Goal: Task Accomplishment & Management: Manage account settings

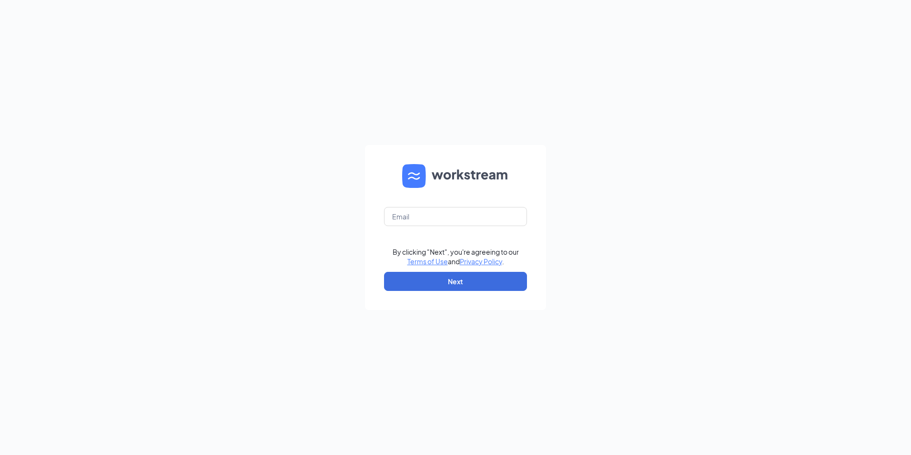
click at [442, 226] on form "By clicking "Next", you're agreeing to our Terms of Use and Privacy Policy . Ne…" at bounding box center [455, 227] width 181 height 165
click at [439, 208] on input "text" at bounding box center [455, 216] width 143 height 19
type input "Andrea.Serranoboza@massageenvy.com"
click at [470, 270] on form "Andrea.Serranoboza@massageenvy.com By clicking "Next", you're agreeing to our T…" at bounding box center [455, 227] width 181 height 165
click at [471, 282] on button "Next" at bounding box center [455, 281] width 143 height 19
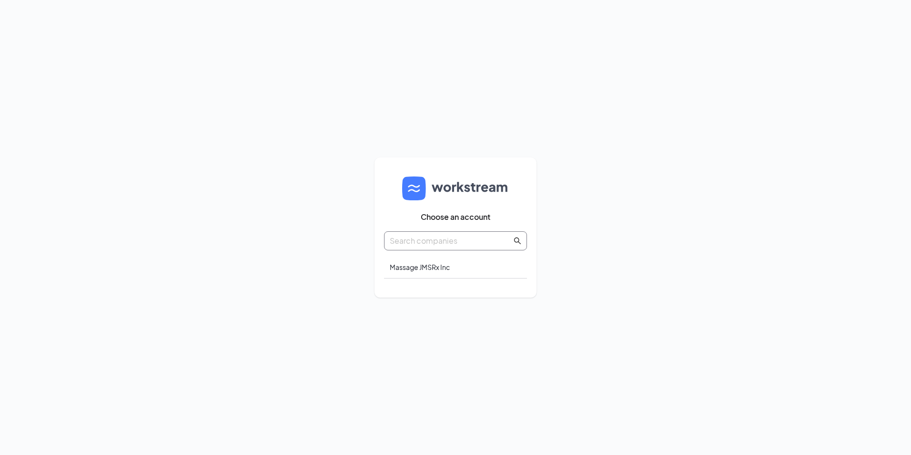
click at [436, 238] on input "text" at bounding box center [451, 241] width 122 height 12
click at [433, 260] on div "Massage JMSRx Inc" at bounding box center [455, 267] width 143 height 22
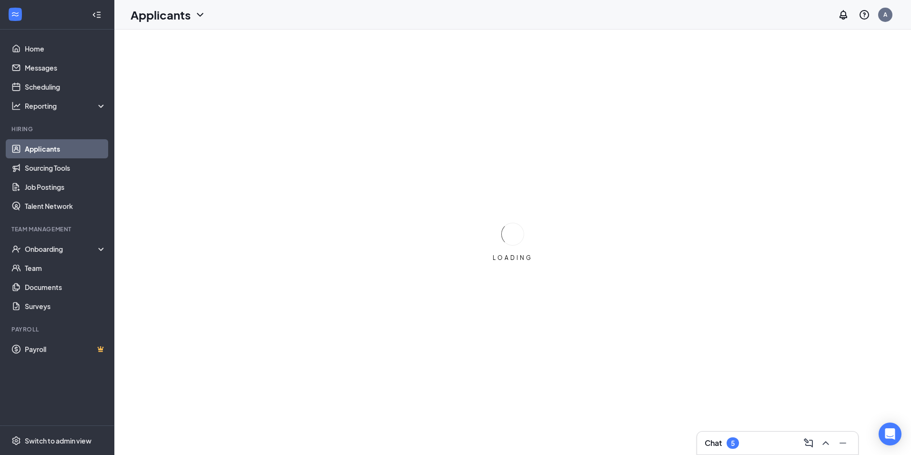
click at [741, 432] on div "Chat 5" at bounding box center [777, 442] width 161 height 23
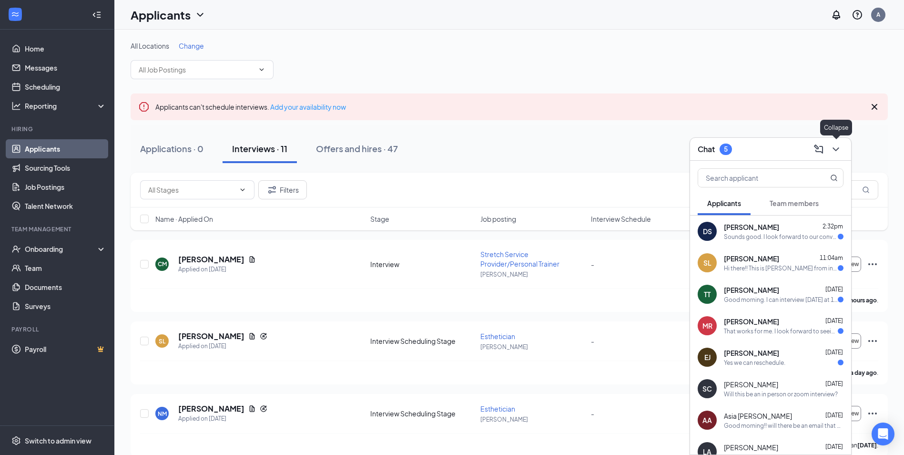
click at [833, 150] on icon "ChevronDown" at bounding box center [835, 148] width 11 height 11
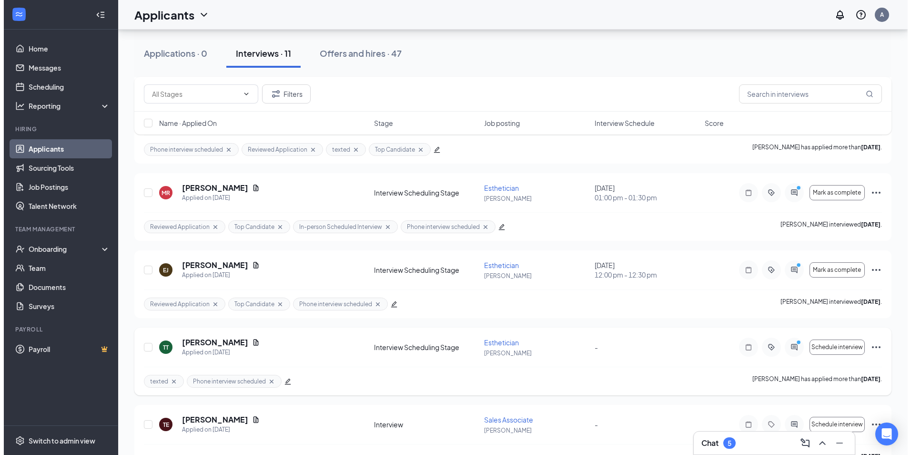
scroll to position [492, 0]
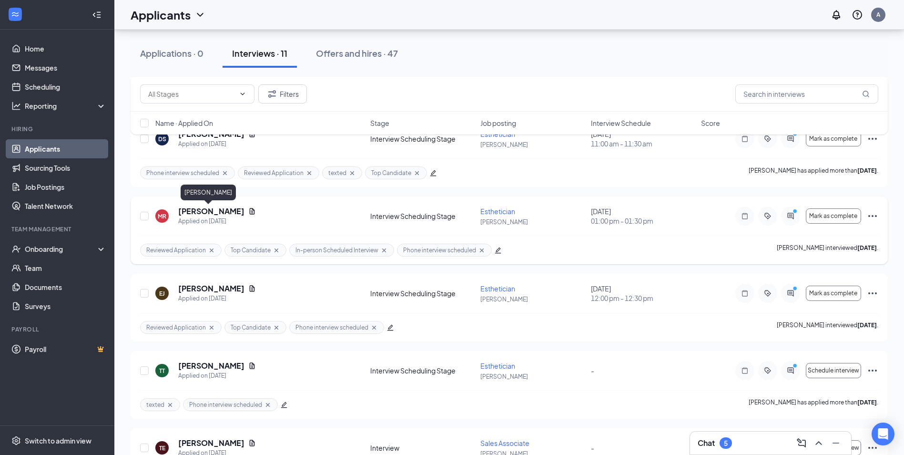
click at [194, 209] on h5 "Megan Rives" at bounding box center [211, 211] width 66 height 10
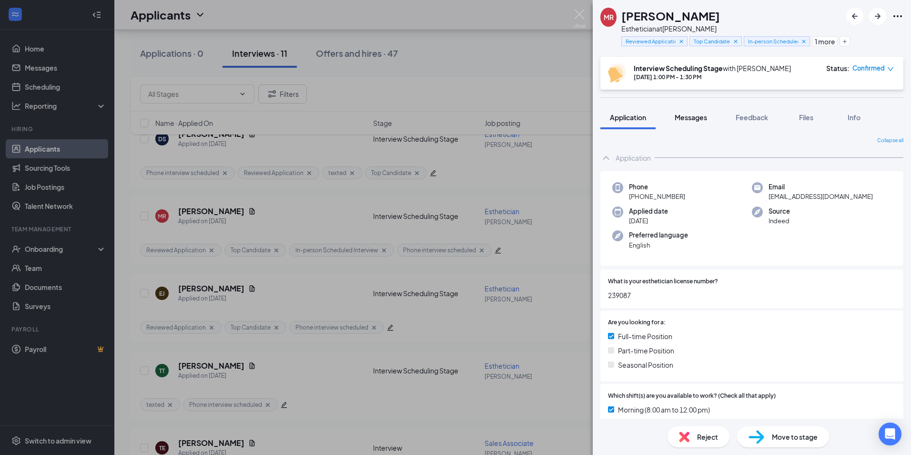
drag, startPoint x: 707, startPoint y: 113, endPoint x: 699, endPoint y: 110, distance: 8.6
click at [705, 113] on span "Messages" at bounding box center [691, 117] width 32 height 9
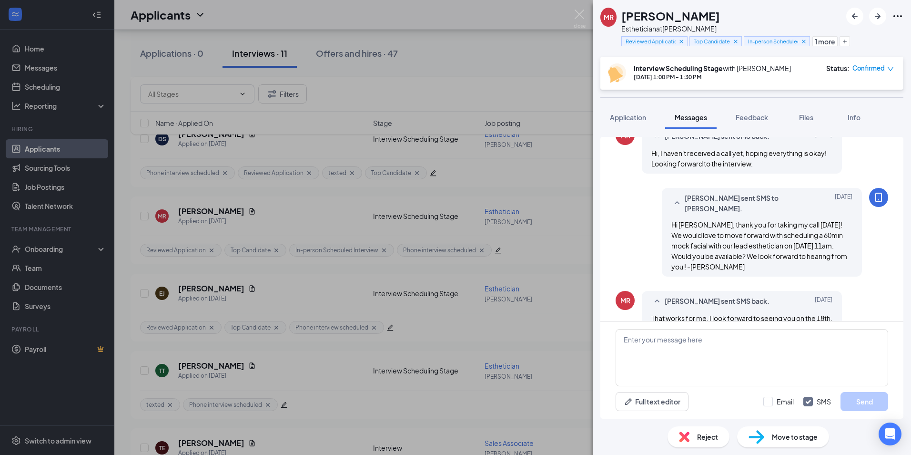
scroll to position [426, 0]
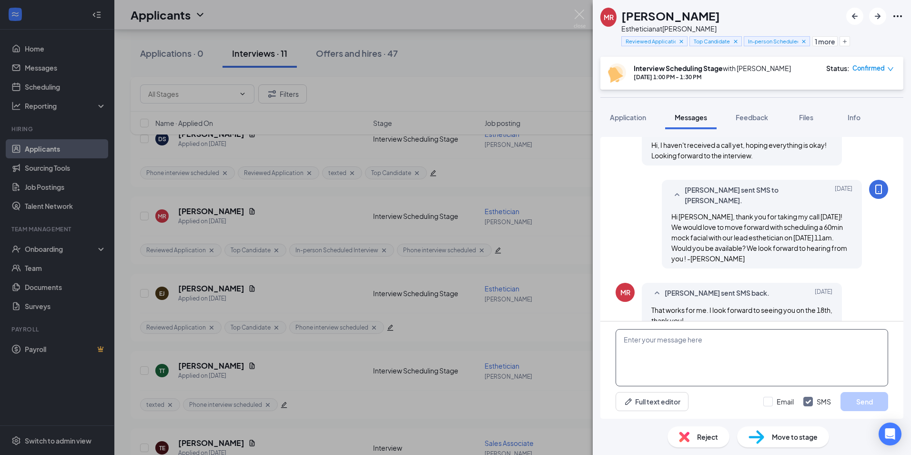
click at [743, 347] on textarea at bounding box center [752, 357] width 273 height 57
type textarea "Amazing! See you then. Our address is 73 White bridge Pike Ste 121."
click at [867, 411] on div "Amazing! See you then. Our address is 73 White bridge Pike Ste 121. Full text e…" at bounding box center [752, 369] width 303 height 97
click at [865, 405] on button "Send" at bounding box center [865, 401] width 48 height 19
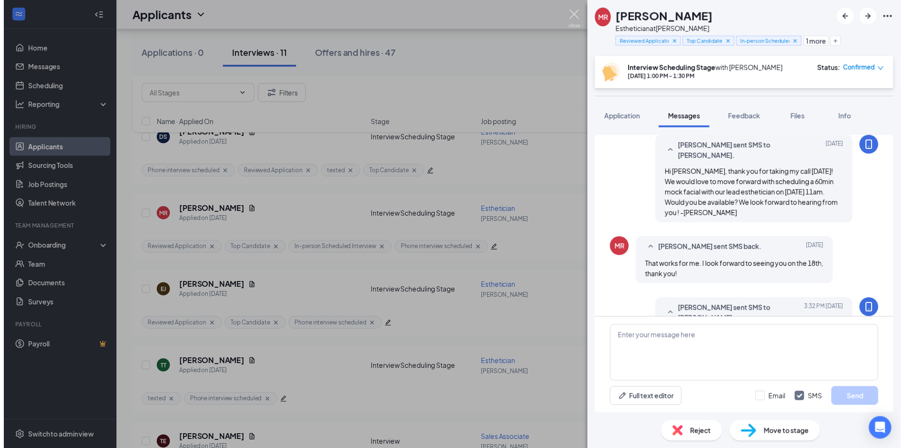
scroll to position [488, 0]
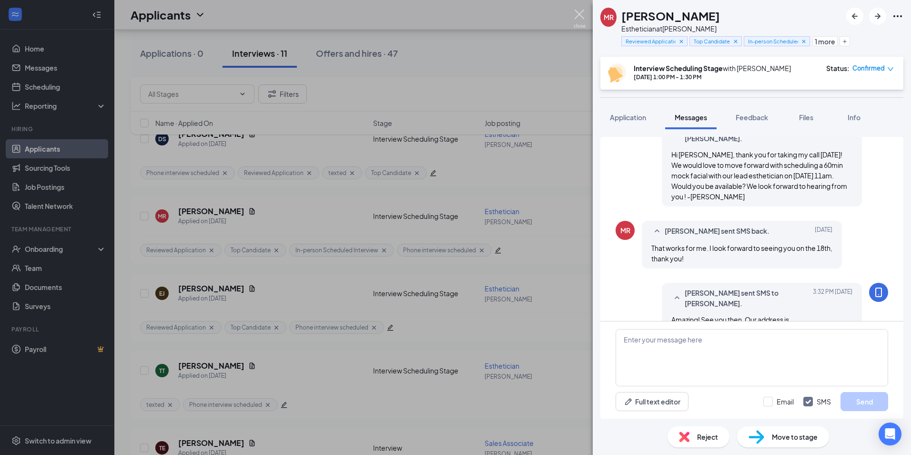
click at [583, 11] on img at bounding box center [580, 19] width 12 height 19
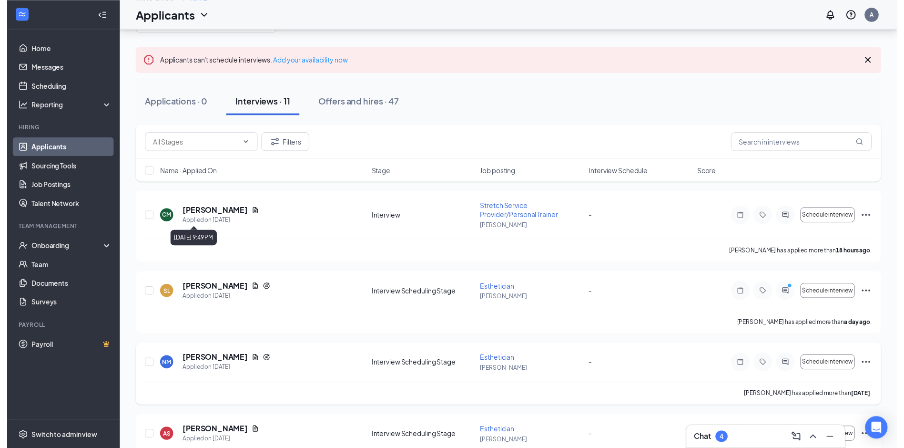
scroll to position [143, 0]
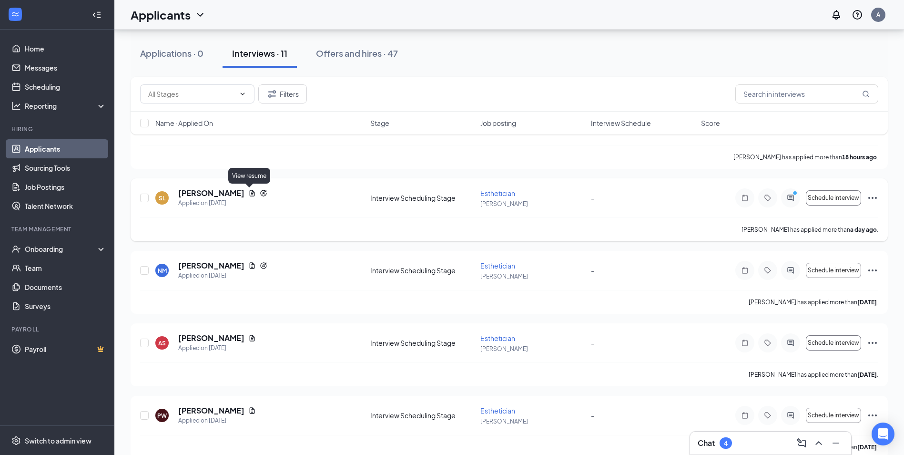
click at [250, 191] on icon "Document" at bounding box center [252, 193] width 5 height 6
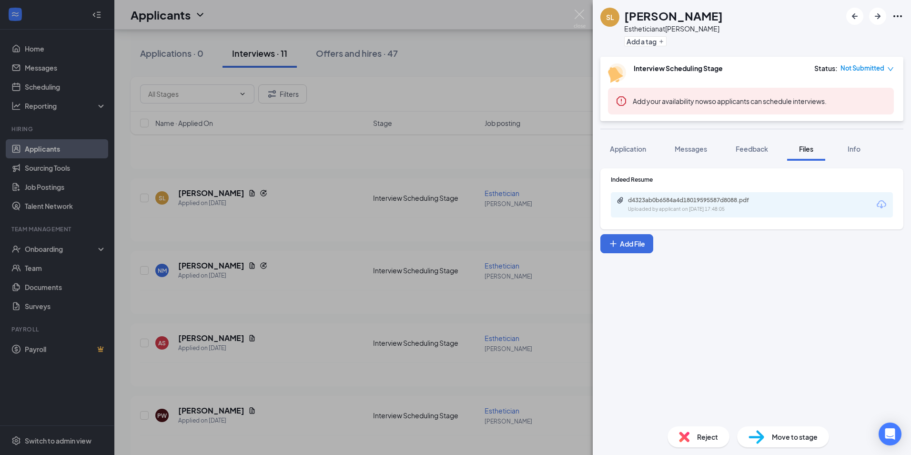
click at [704, 189] on div "Indeed Resume d4323ab0b6584a4d18019595587d8088.pdf Uploaded by applicant on Sep…" at bounding box center [752, 196] width 282 height 42
click at [710, 203] on div "d4323ab0b6584a4d18019595587d8088.pdf" at bounding box center [694, 200] width 133 height 8
click at [497, 101] on div "SL SKYLAR LAHODA Esthetician at Belle Meade Add a tag Interview Scheduling Stag…" at bounding box center [455, 227] width 911 height 455
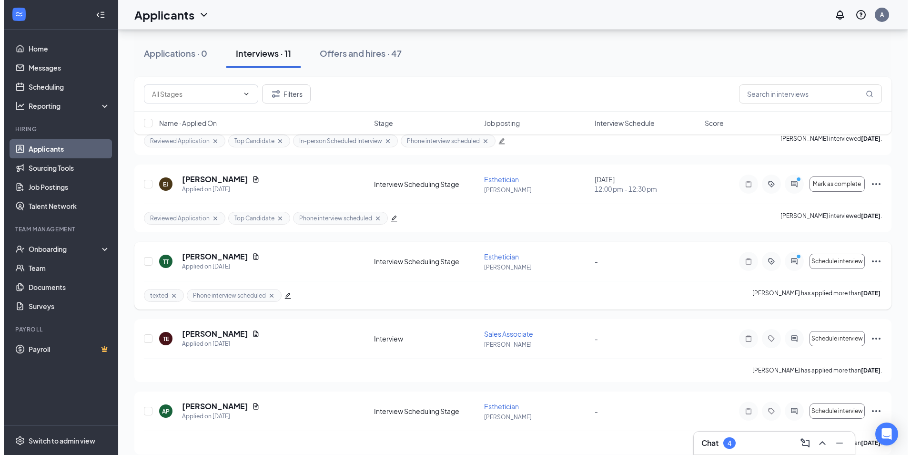
scroll to position [612, 0]
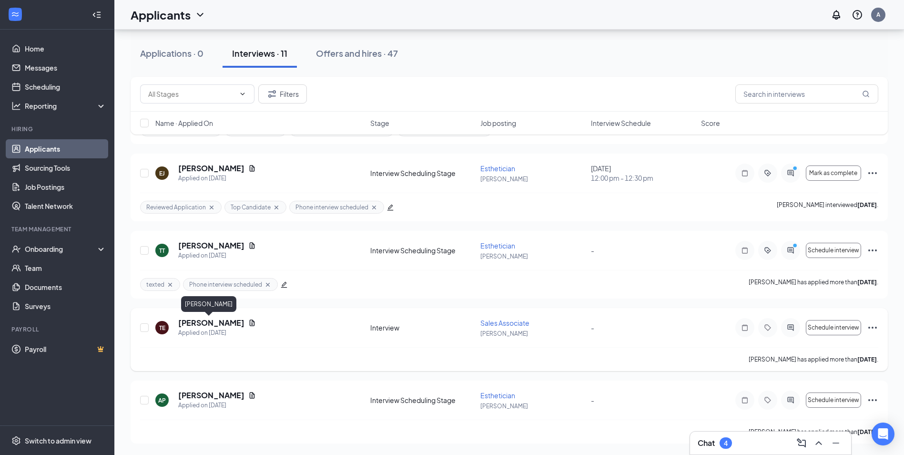
click at [202, 324] on h5 "Tember Evans" at bounding box center [211, 322] width 66 height 10
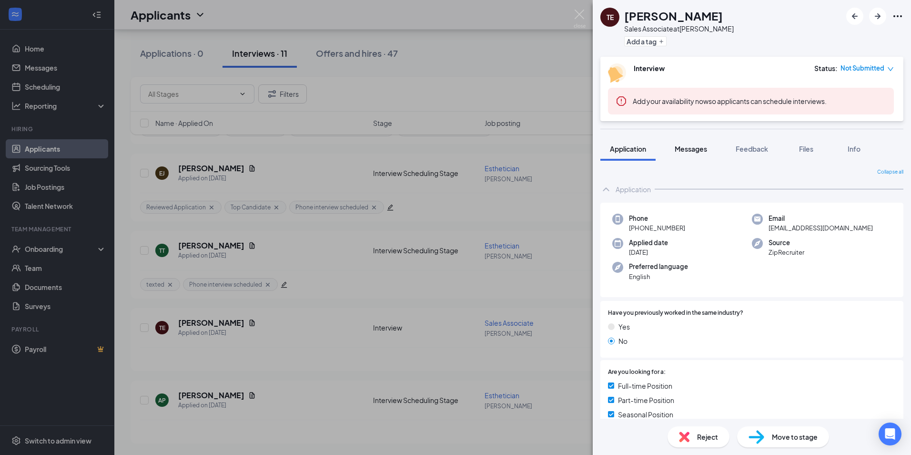
click at [687, 156] on button "Messages" at bounding box center [690, 149] width 51 height 24
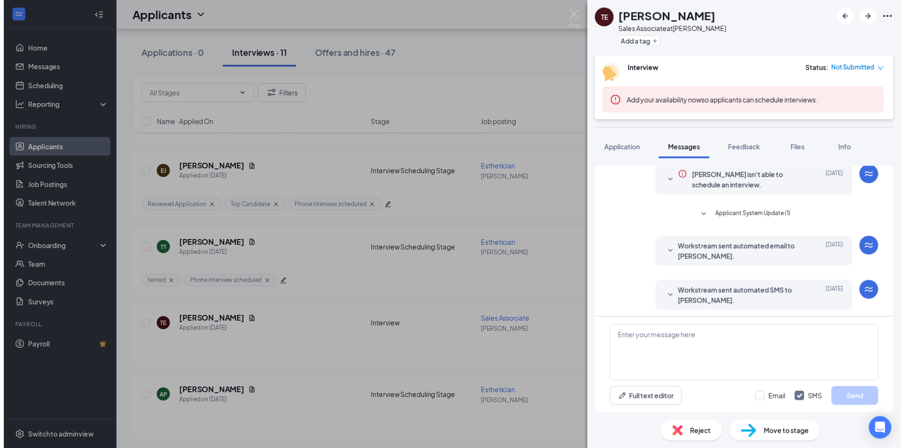
scroll to position [37, 0]
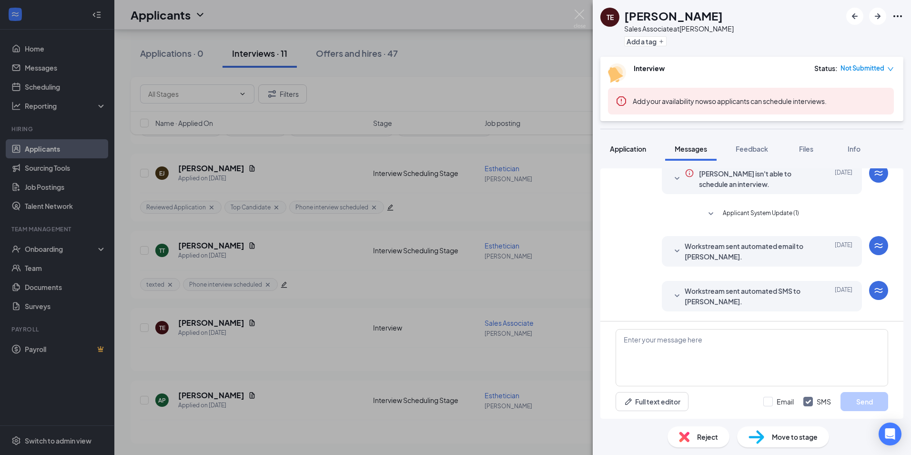
click at [630, 152] on span "Application" at bounding box center [628, 148] width 36 height 9
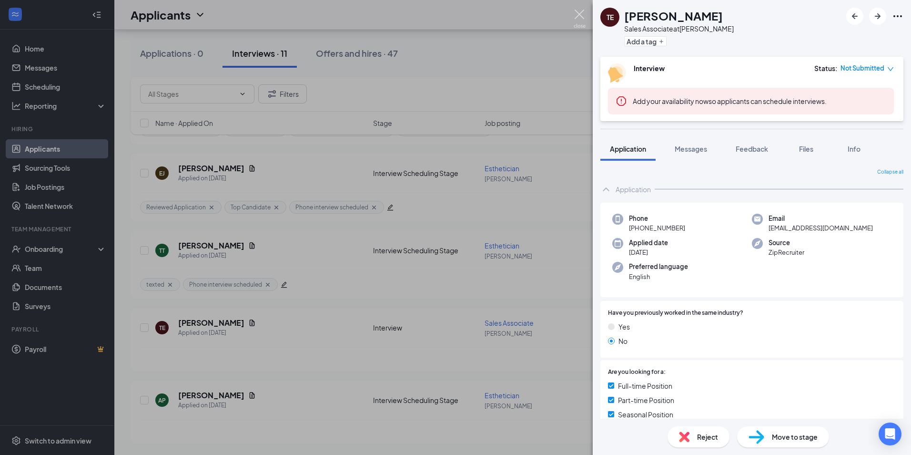
click at [583, 18] on img at bounding box center [580, 19] width 12 height 19
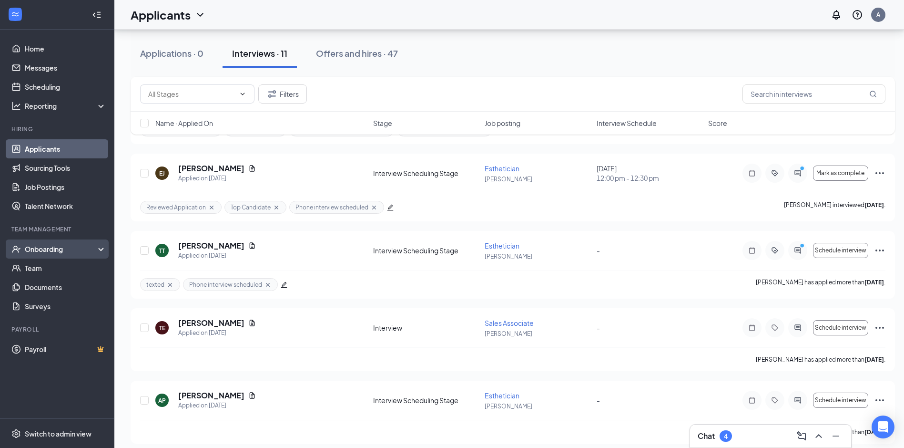
click at [51, 254] on div "Onboarding" at bounding box center [61, 249] width 73 height 10
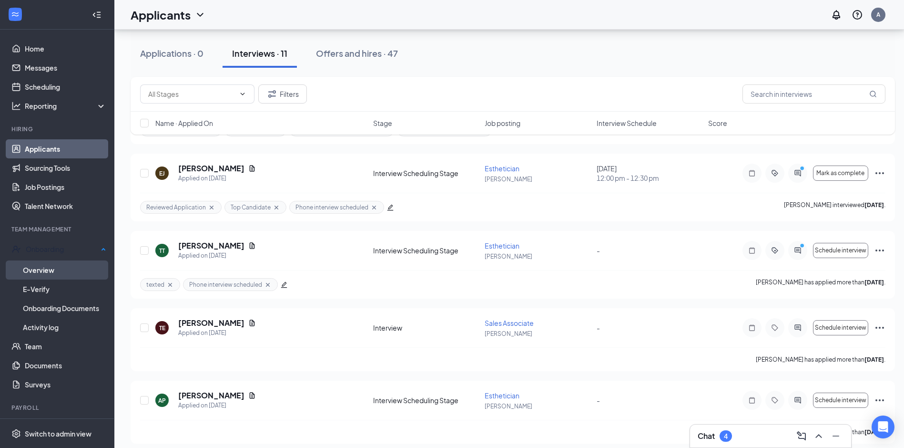
click at [54, 269] on link "Overview" at bounding box center [64, 269] width 83 height 19
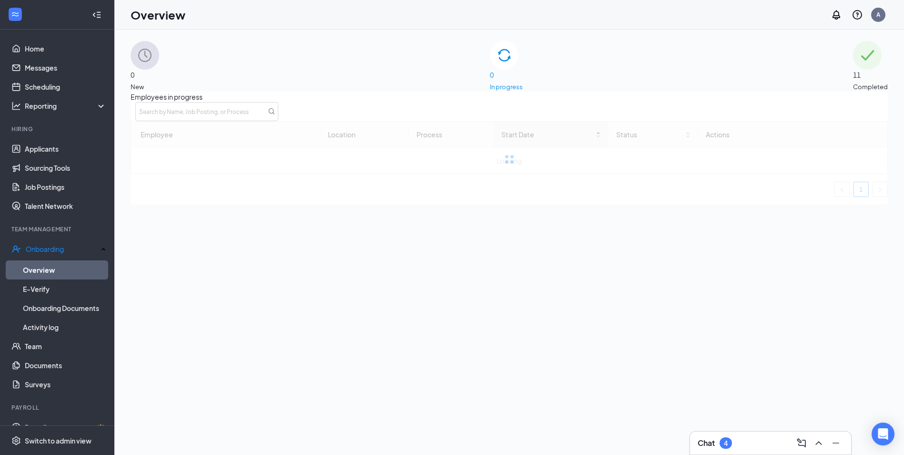
click at [517, 73] on div "0 In progress" at bounding box center [506, 66] width 33 height 51
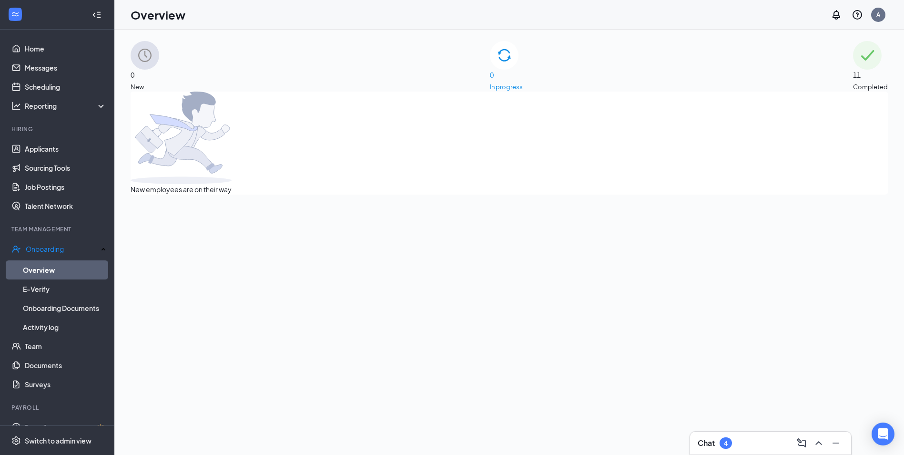
click at [859, 70] on div "11 Completed" at bounding box center [870, 66] width 35 height 51
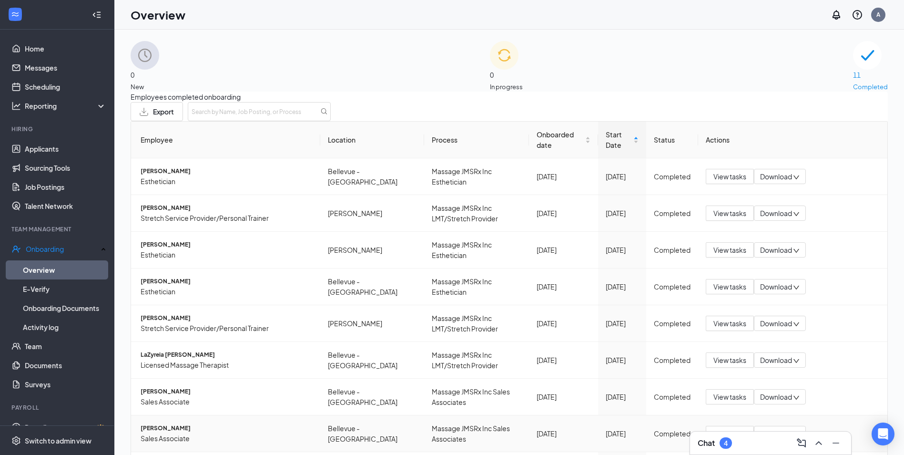
scroll to position [114, 0]
click at [727, 428] on span "View tasks" at bounding box center [730, 433] width 33 height 10
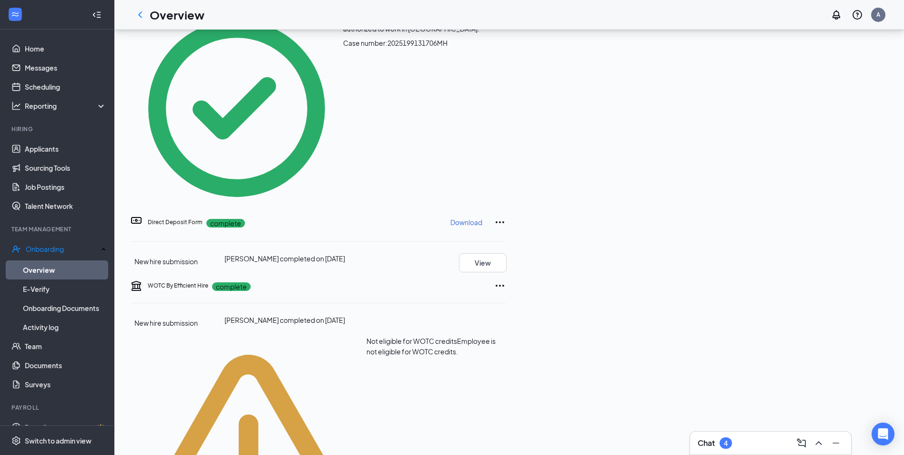
scroll to position [381, 0]
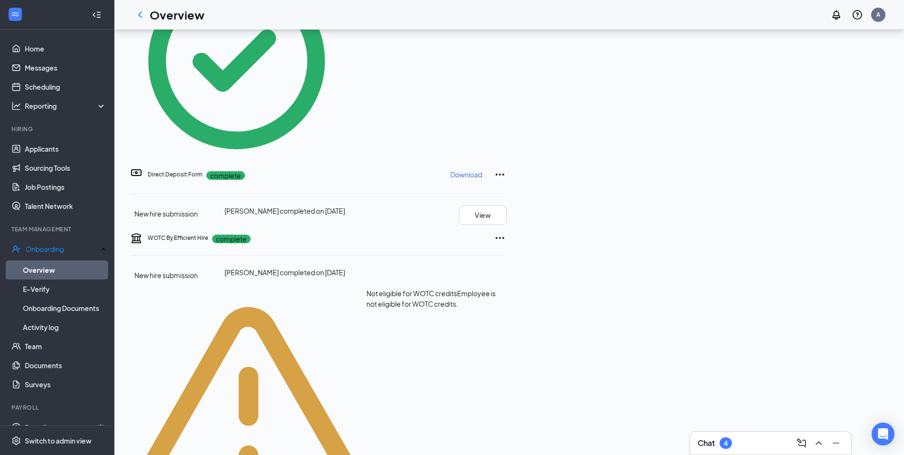
drag, startPoint x: 223, startPoint y: 353, endPoint x: 221, endPoint y: 346, distance: 7.4
drag, startPoint x: 52, startPoint y: 54, endPoint x: 228, endPoint y: 0, distance: 183.8
click at [52, 54] on link "Home" at bounding box center [66, 48] width 82 height 19
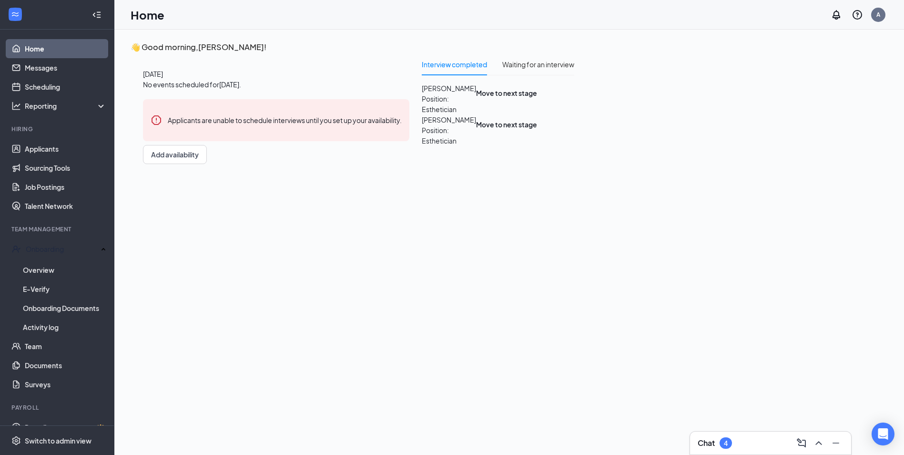
click at [422, 125] on span "Megan Rives" at bounding box center [449, 119] width 54 height 10
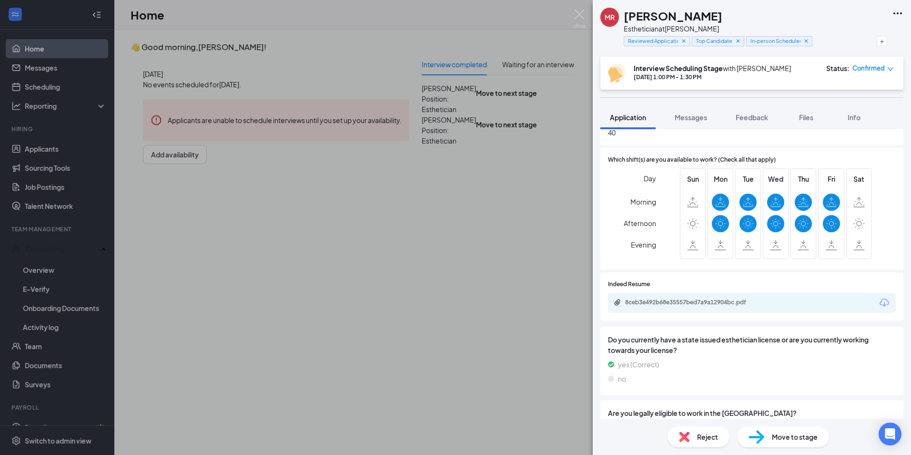
scroll to position [524, 0]
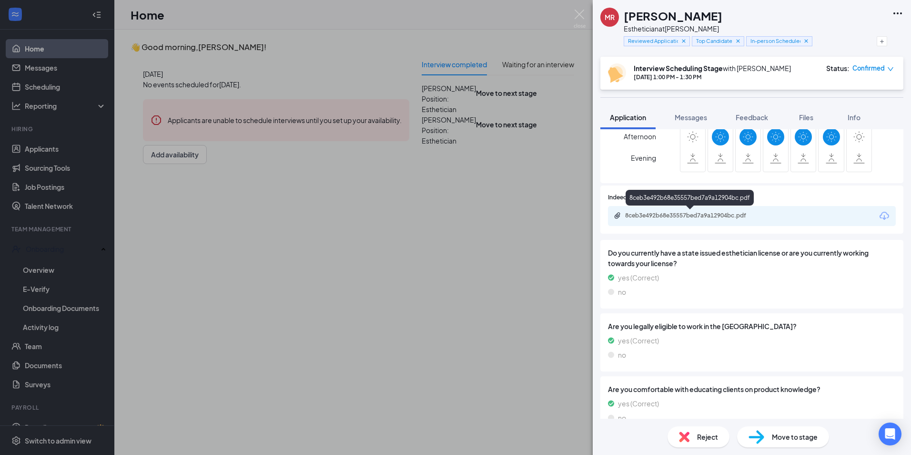
click at [668, 212] on div "8ceb3e492b68e35557bed7a9a12904bc.pdf" at bounding box center [691, 216] width 133 height 8
drag, startPoint x: 514, startPoint y: 287, endPoint x: 566, endPoint y: 5, distance: 287.0
click at [515, 285] on div "MR Megan Rives Esthetician at Belle Meade Reviewed Application Top Candidate In…" at bounding box center [455, 227] width 911 height 455
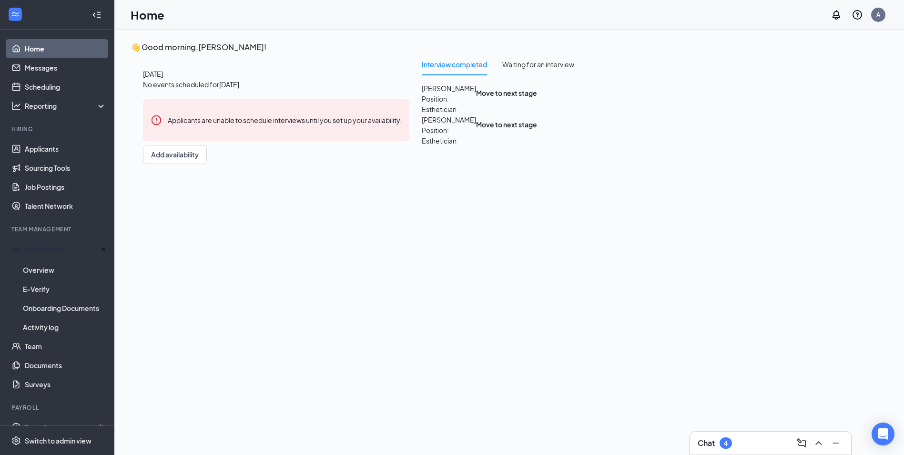
click at [422, 93] on span "emely jaurez" at bounding box center [449, 88] width 54 height 10
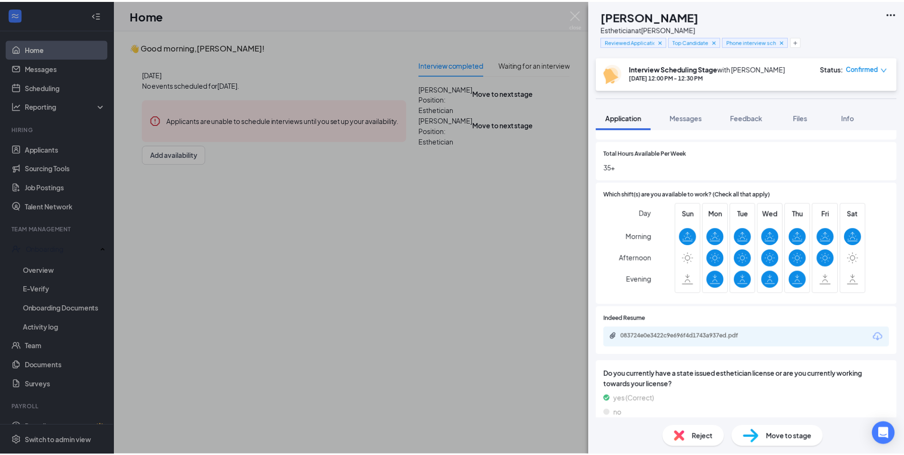
scroll to position [572, 0]
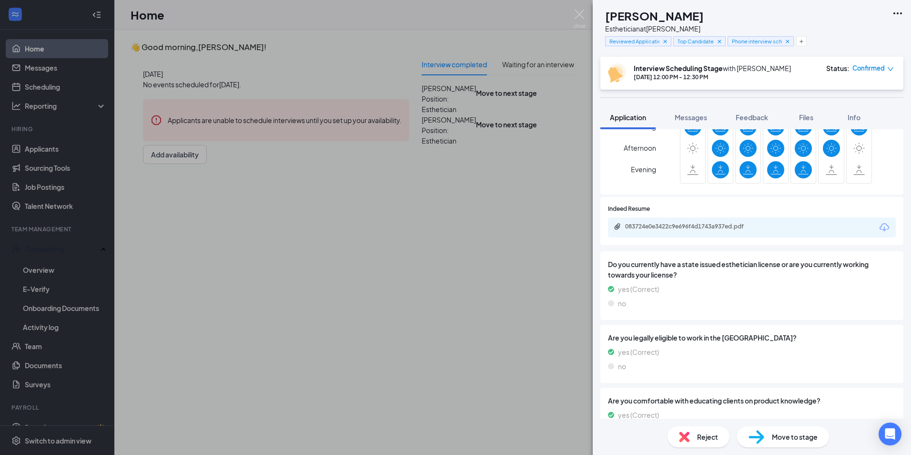
click at [670, 229] on div "083724e0e3422c9e696f4d1743a937ed.pdf" at bounding box center [691, 227] width 133 height 8
drag, startPoint x: 423, startPoint y: 298, endPoint x: 222, endPoint y: 176, distance: 235.7
click at [423, 296] on div "EJ emely jaurez Esthetician at Belle Meade Reviewed Application Top Candidate P…" at bounding box center [455, 227] width 911 height 455
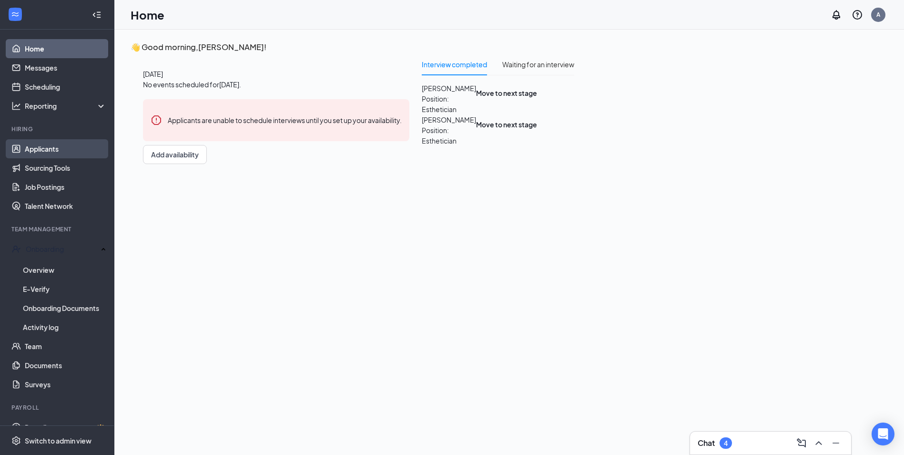
click at [39, 153] on link "Applicants" at bounding box center [66, 148] width 82 height 19
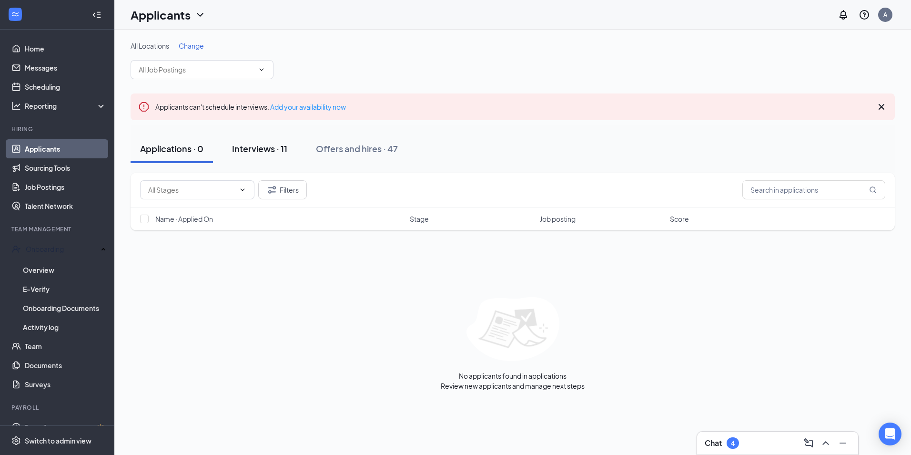
click at [260, 148] on div "Interviews · 11" at bounding box center [259, 149] width 55 height 12
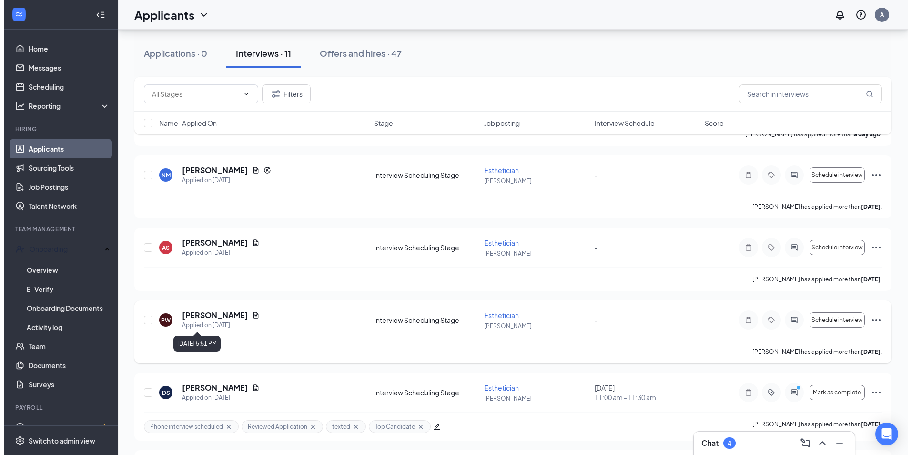
scroll to position [286, 0]
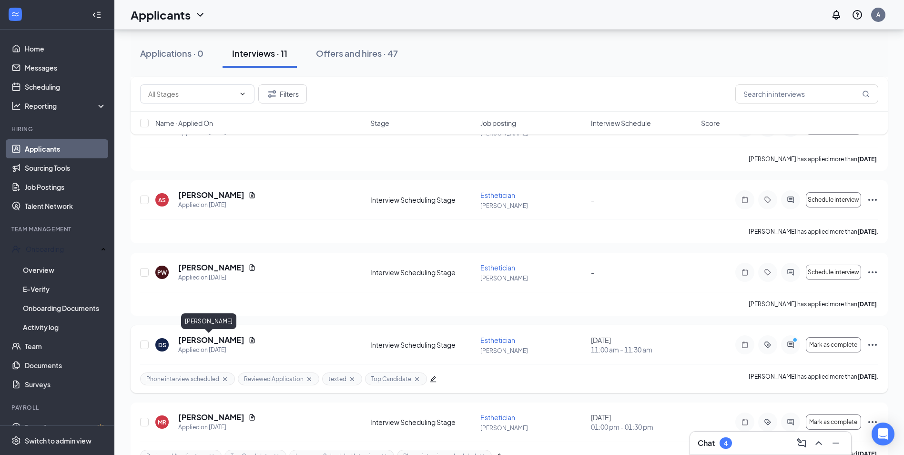
click at [204, 337] on h5 "Devin Seyler" at bounding box center [211, 340] width 66 height 10
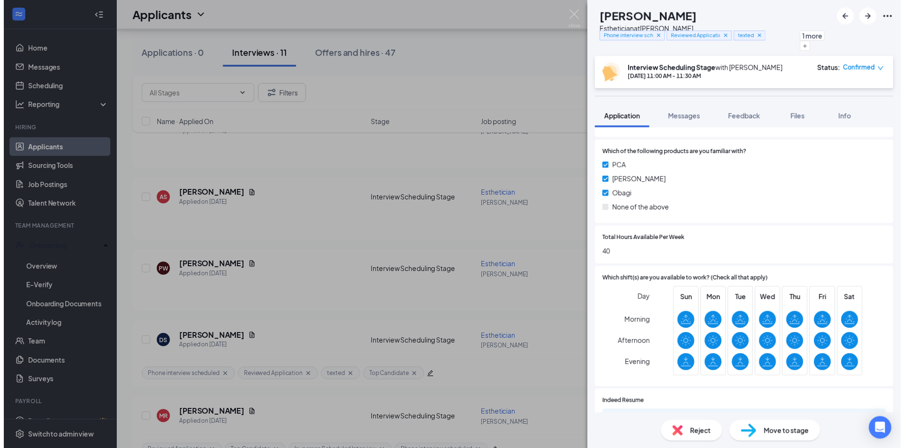
scroll to position [477, 0]
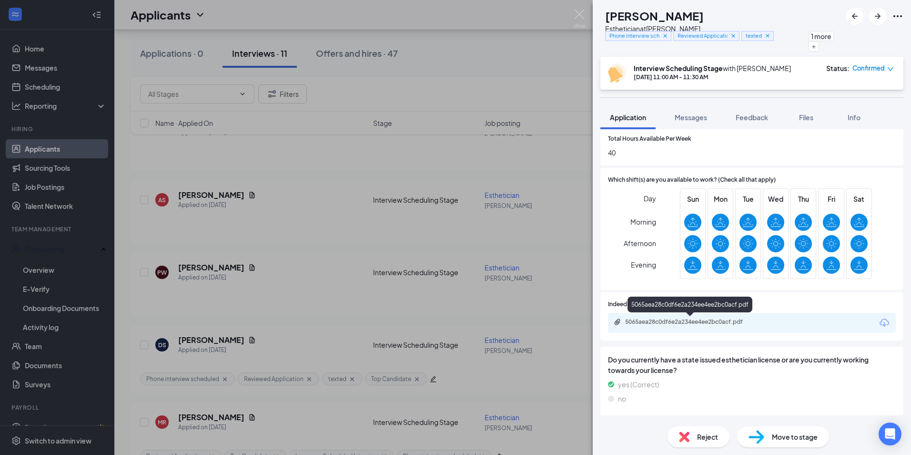
click at [685, 318] on div "5065aea28c0df6e2a234ee4ee2bc0acf.pdf" at bounding box center [691, 322] width 133 height 8
click at [483, 203] on div "DS Devin Seyler Esthetician at Belle Meade Phone interview scheduled Reviewed A…" at bounding box center [455, 227] width 911 height 455
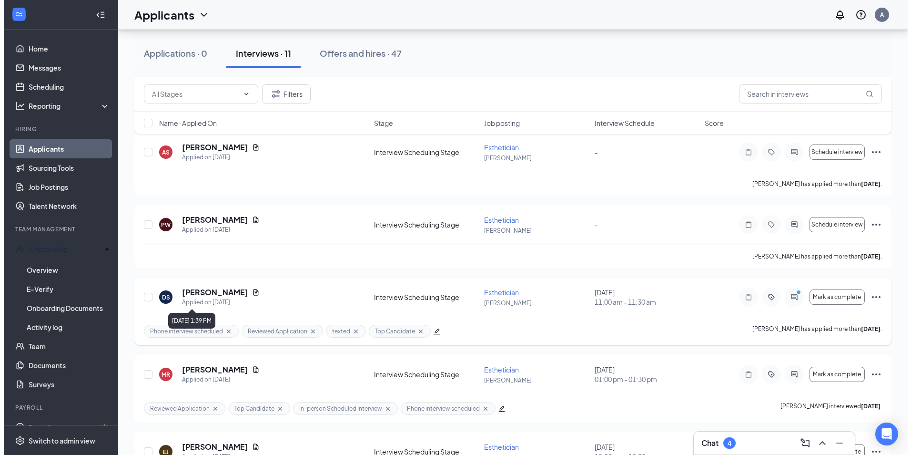
scroll to position [612, 0]
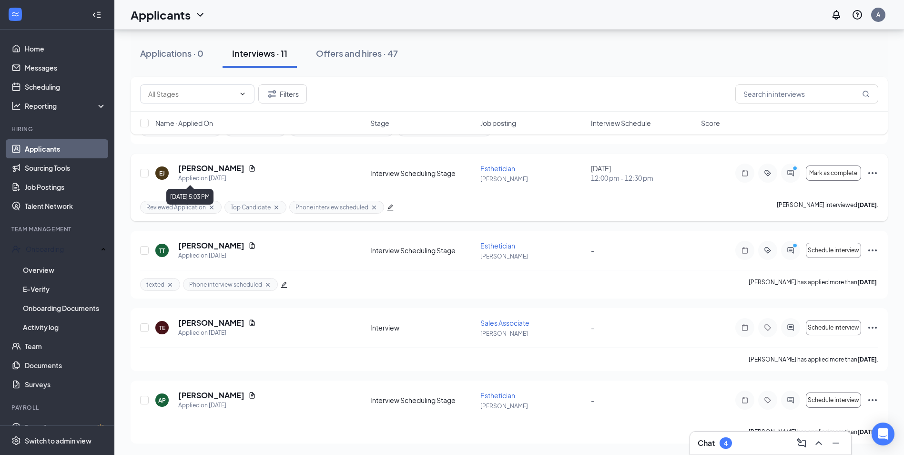
click at [196, 169] on h5 "emely jaurez" at bounding box center [211, 168] width 66 height 10
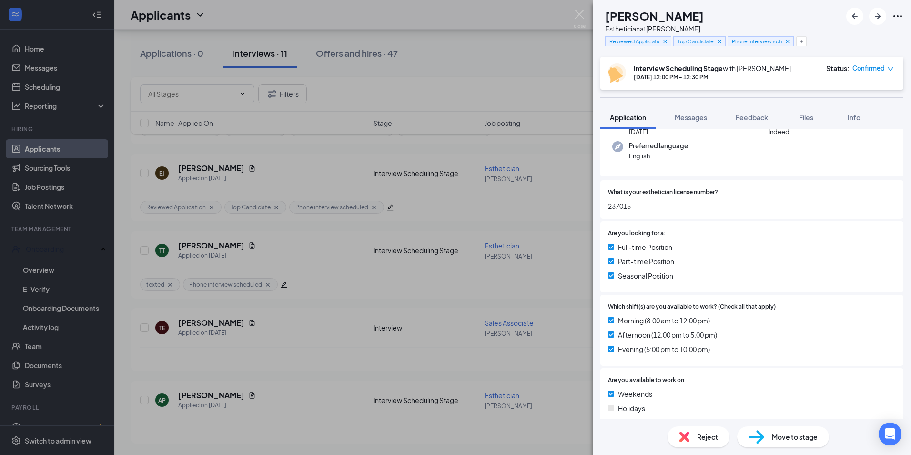
scroll to position [191, 0]
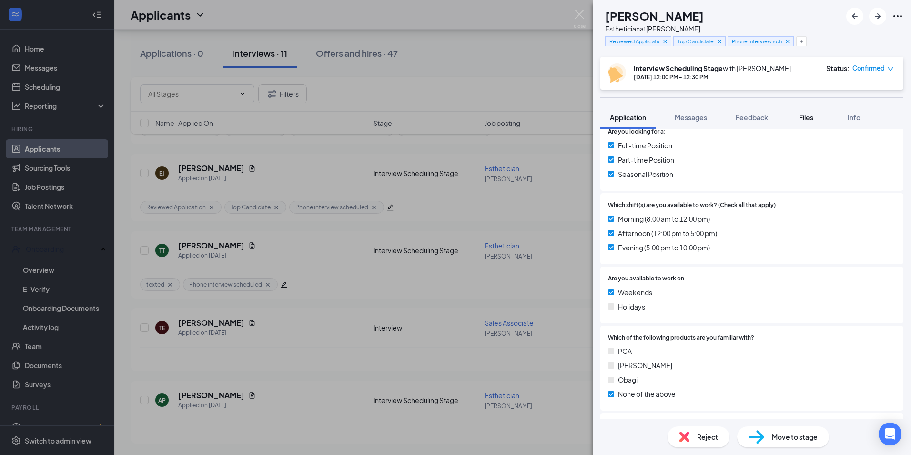
click at [814, 122] on button "Files" at bounding box center [806, 117] width 38 height 24
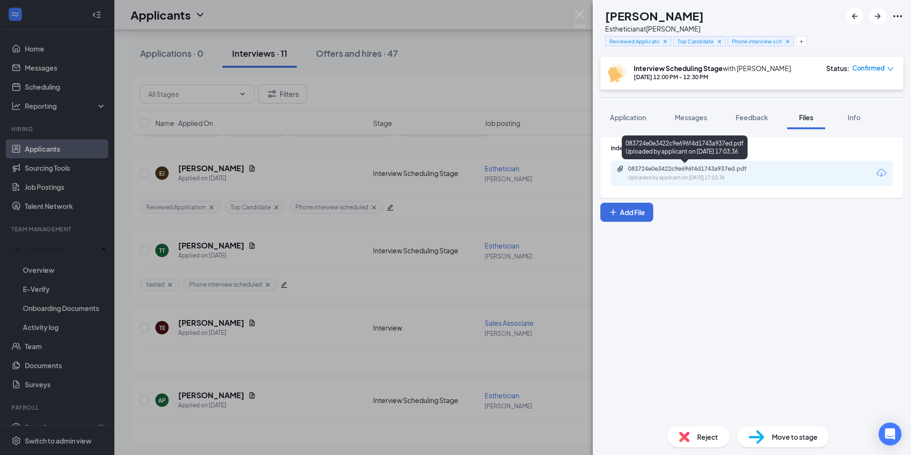
click at [709, 171] on div "083724e0e3422c9e696f4d1743a937ed.pdf" at bounding box center [694, 169] width 133 height 8
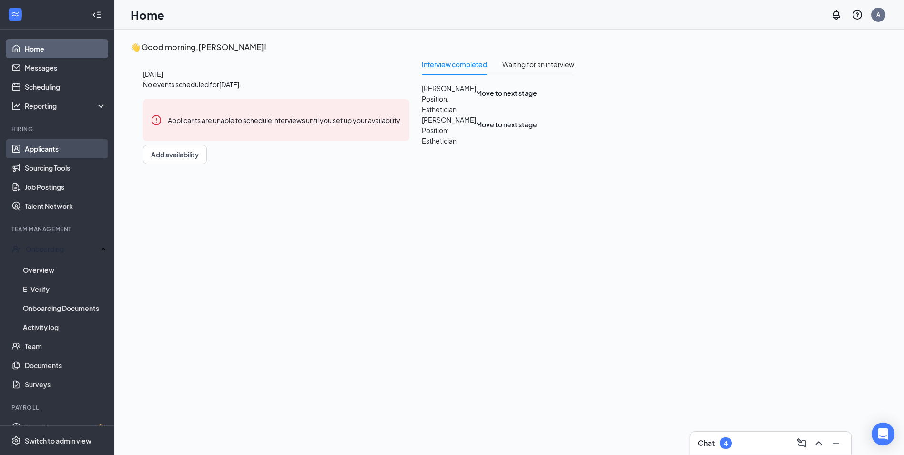
click at [56, 145] on link "Applicants" at bounding box center [66, 148] width 82 height 19
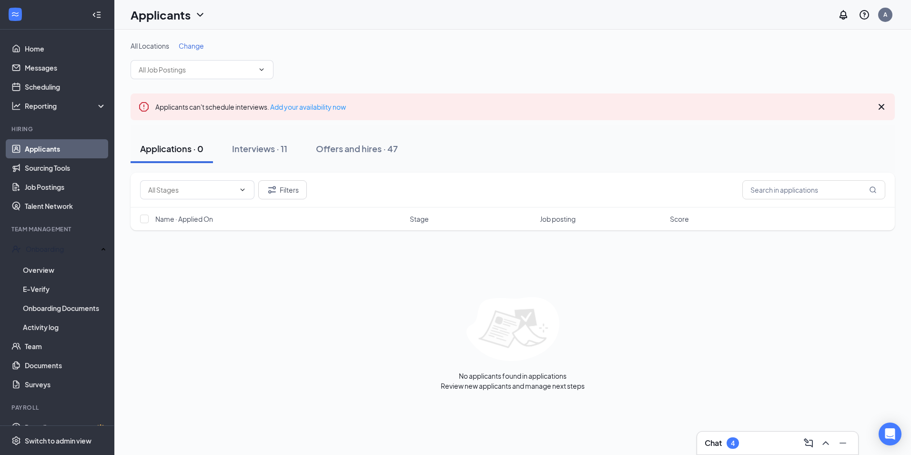
click at [262, 100] on div "Applicants can't schedule interviews. Add your availability now" at bounding box center [513, 106] width 765 height 27
click at [263, 152] on div "Interviews · 11" at bounding box center [259, 149] width 55 height 12
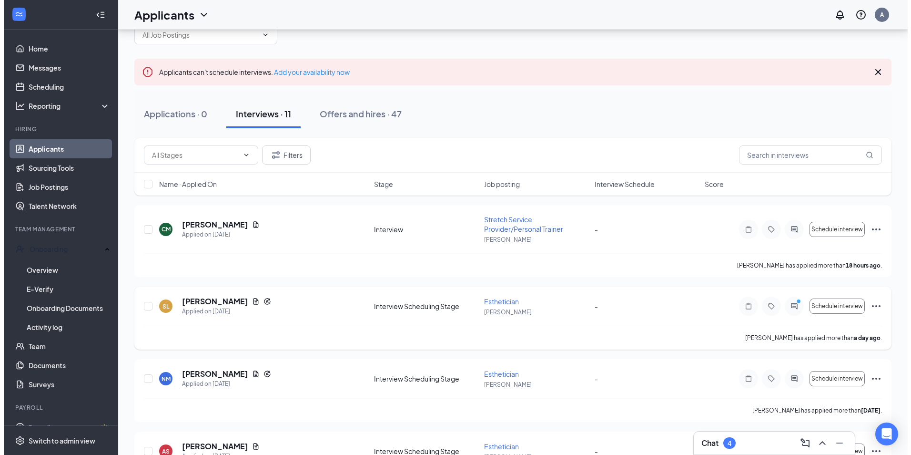
scroll to position [95, 0]
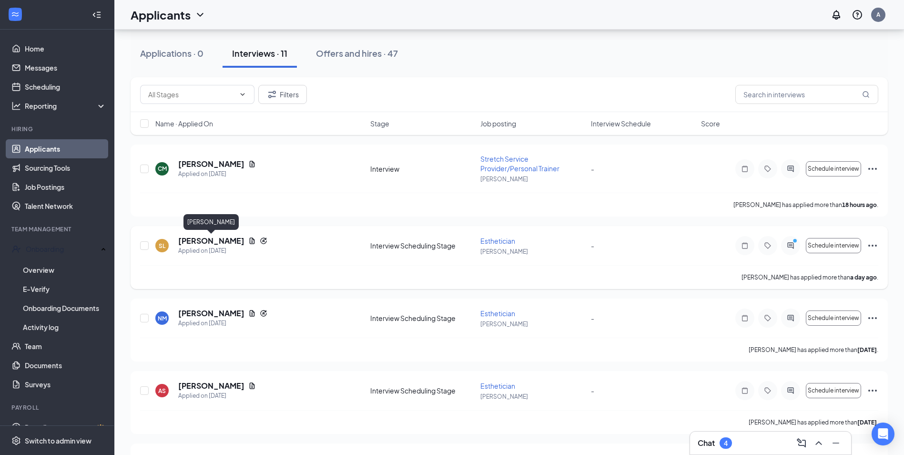
click at [225, 241] on h5 "SKYLAR LAHODA" at bounding box center [211, 240] width 66 height 10
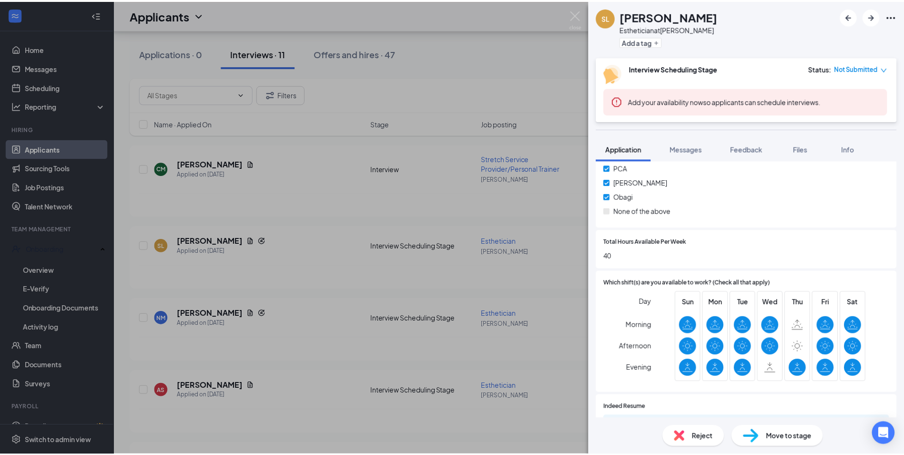
scroll to position [667, 0]
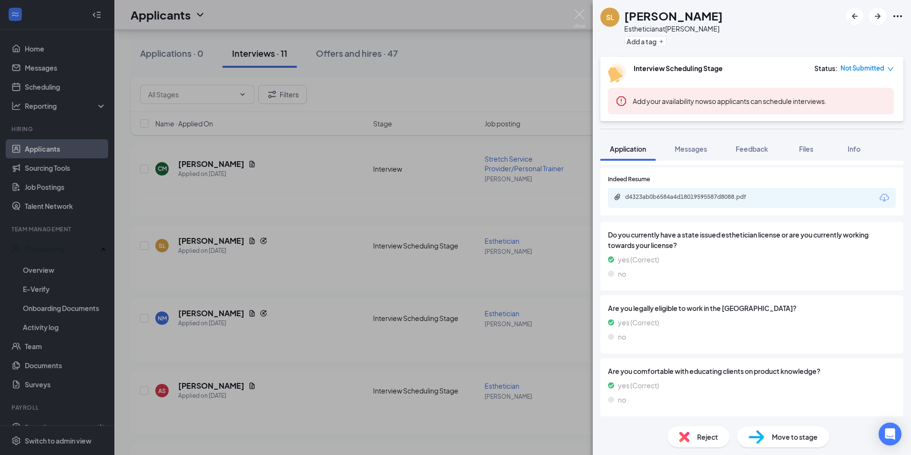
click at [677, 188] on div "d4323ab0b6584a4d18019595587d8088.pdf" at bounding box center [752, 198] width 288 height 20
click at [677, 193] on div "d4323ab0b6584a4d18019595587d8088.pdf" at bounding box center [691, 197] width 133 height 8
click at [583, 15] on img at bounding box center [580, 19] width 12 height 19
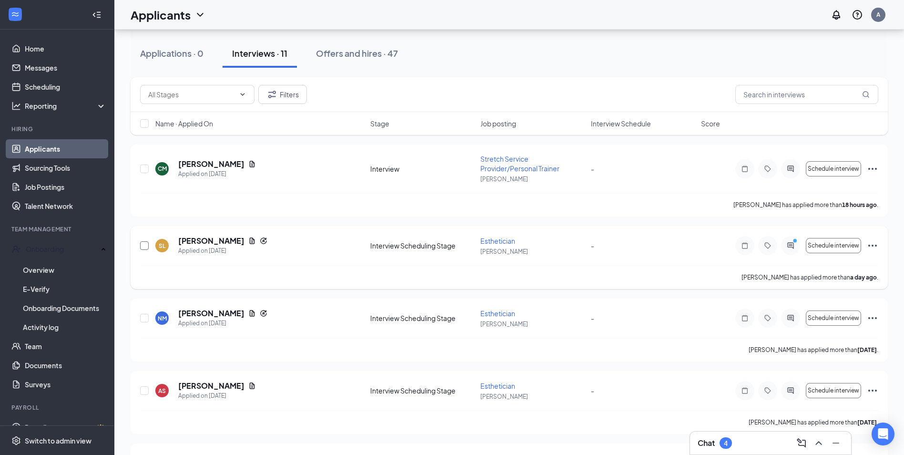
click at [143, 246] on input "checkbox" at bounding box center [144, 245] width 9 height 9
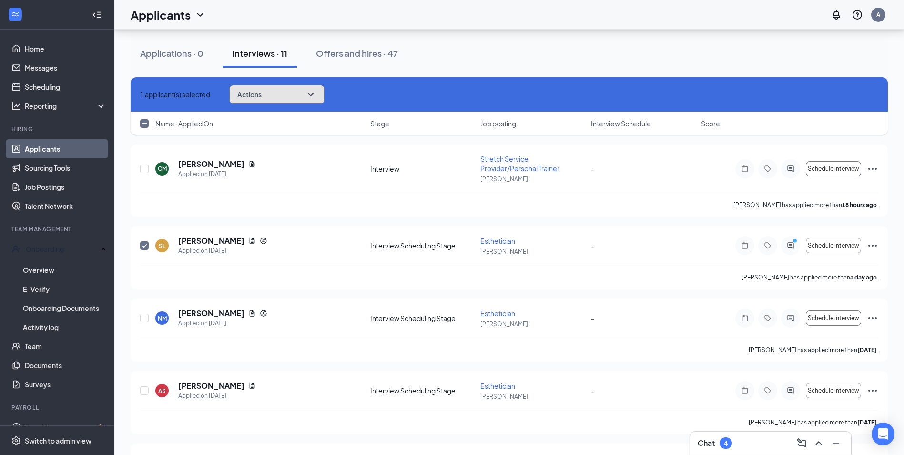
click at [306, 103] on button "Actions" at bounding box center [276, 94] width 95 height 19
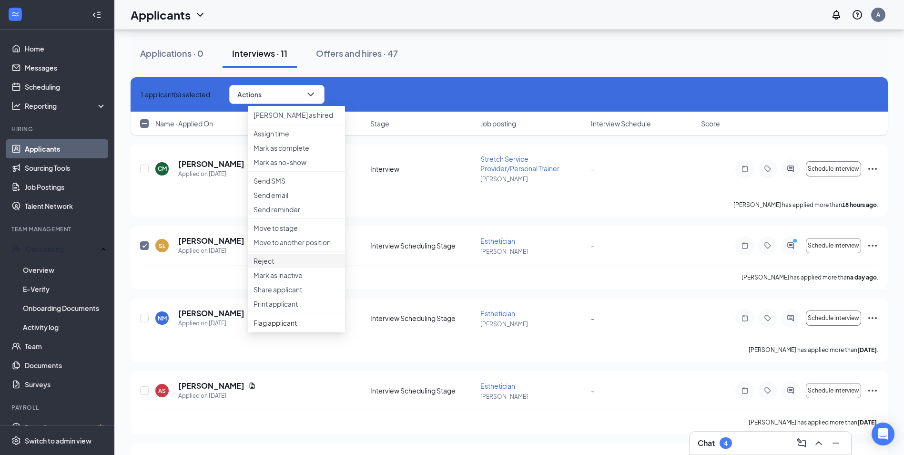
click at [298, 266] on p "Reject" at bounding box center [297, 261] width 86 height 10
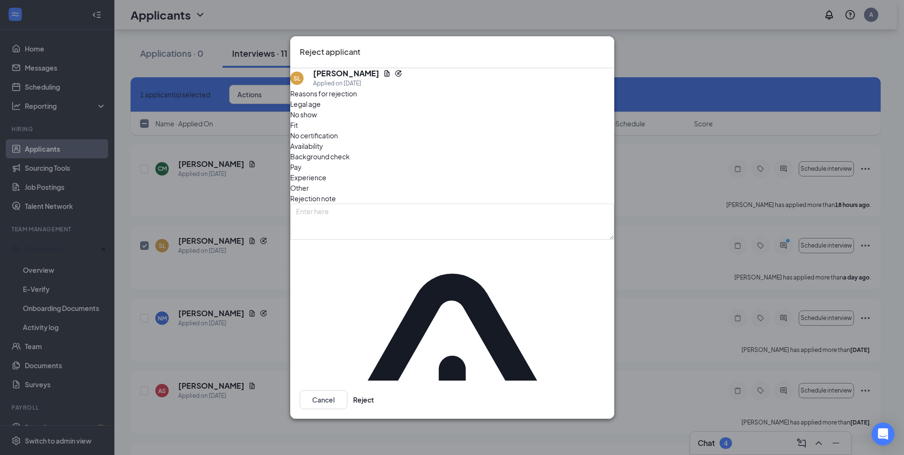
click at [349, 295] on div "Reasons for rejection Legal age No show Fit No certification Availability Backg…" at bounding box center [452, 353] width 324 height 530
click at [374, 390] on button "Reject" at bounding box center [363, 399] width 21 height 19
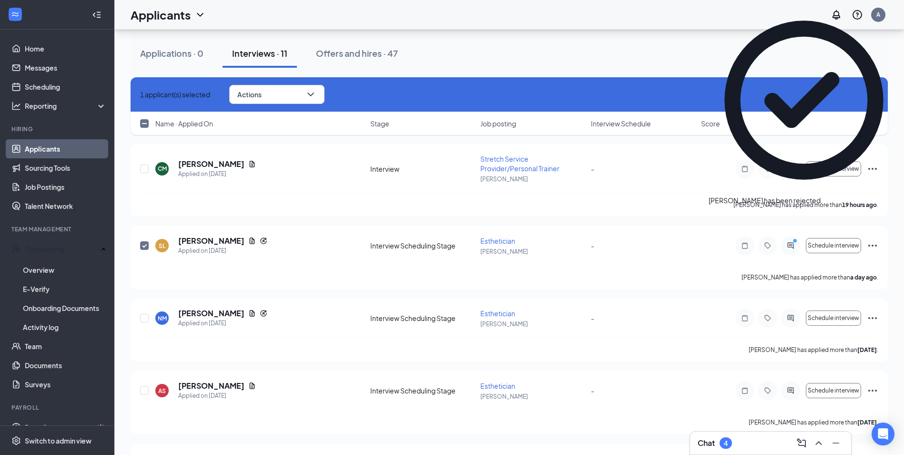
checkbox input "false"
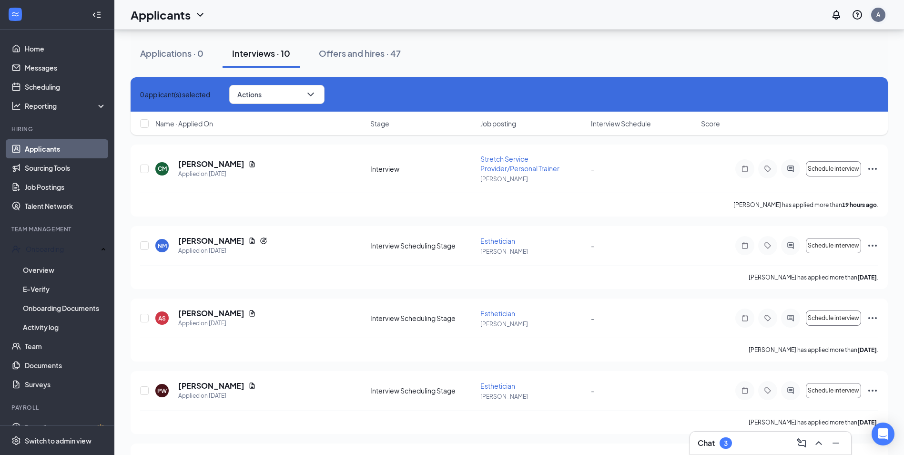
click at [883, 16] on div "A" at bounding box center [878, 15] width 14 height 14
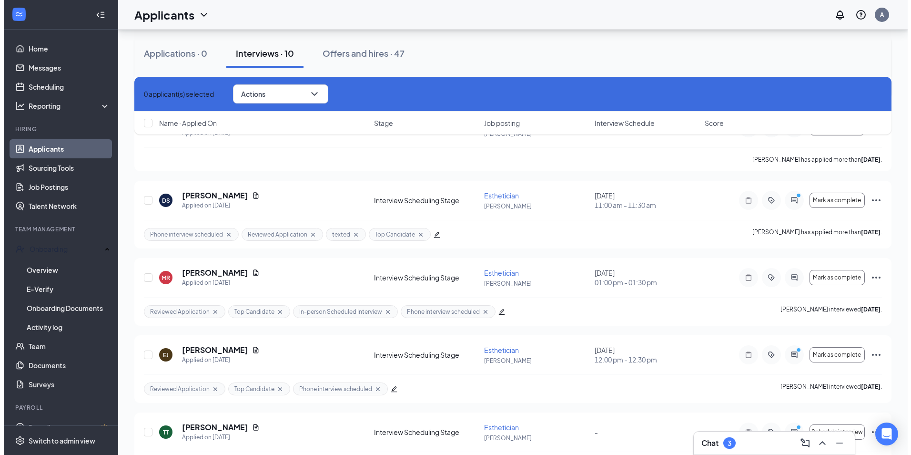
scroll to position [191, 0]
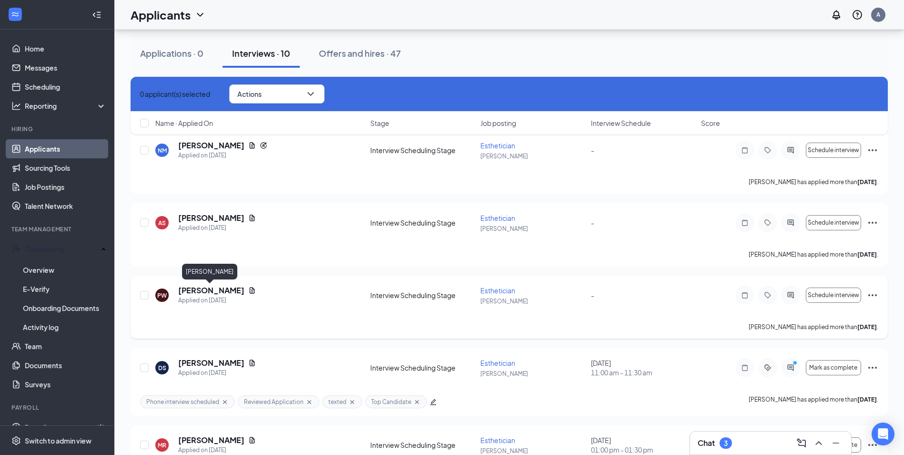
click at [205, 292] on h5 "Patricia Woods" at bounding box center [211, 290] width 66 height 10
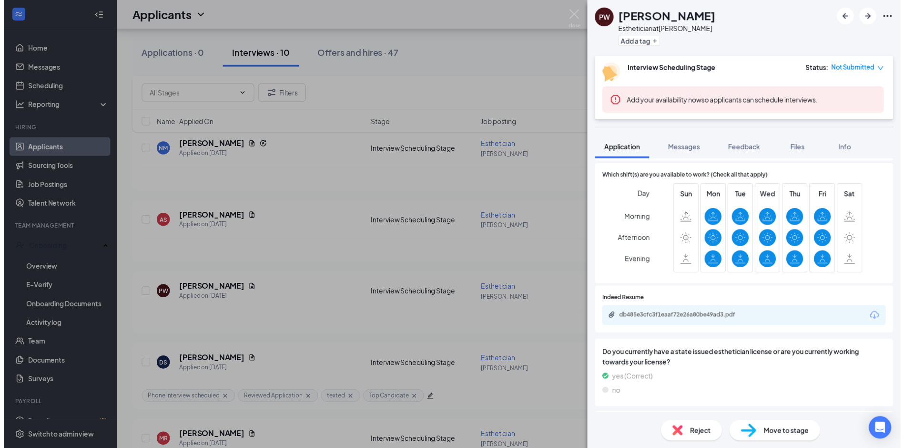
scroll to position [524, 0]
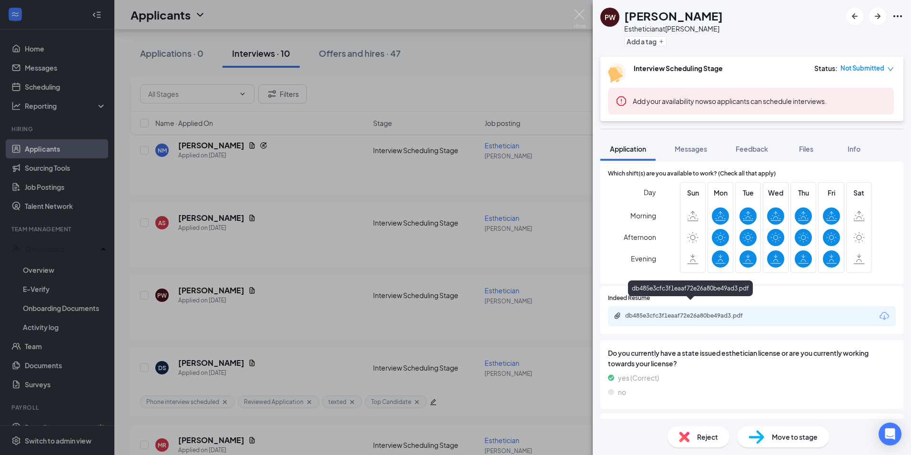
click at [653, 312] on div "db485e3cfc3f1eaaf72e26a80be49ad3.pdf" at bounding box center [691, 316] width 133 height 8
click at [342, 180] on div "PW Patricia Woods Esthetician at Belle Meade Add a tag Interview Scheduling Sta…" at bounding box center [455, 227] width 911 height 455
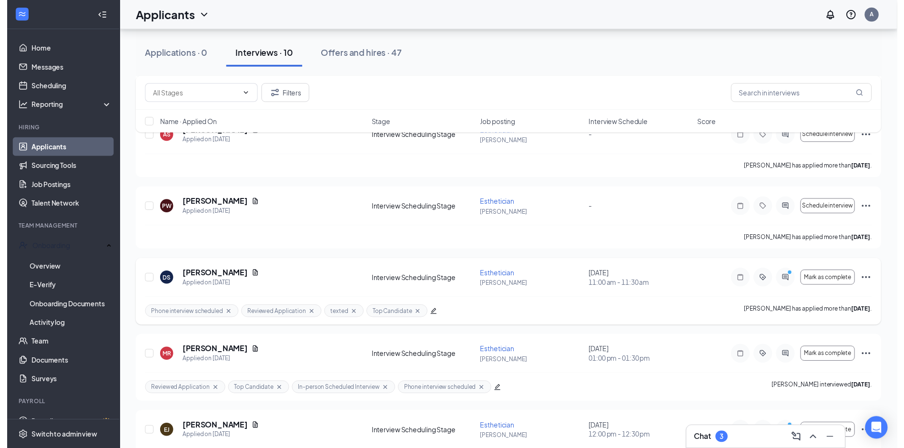
scroll to position [1006, 0]
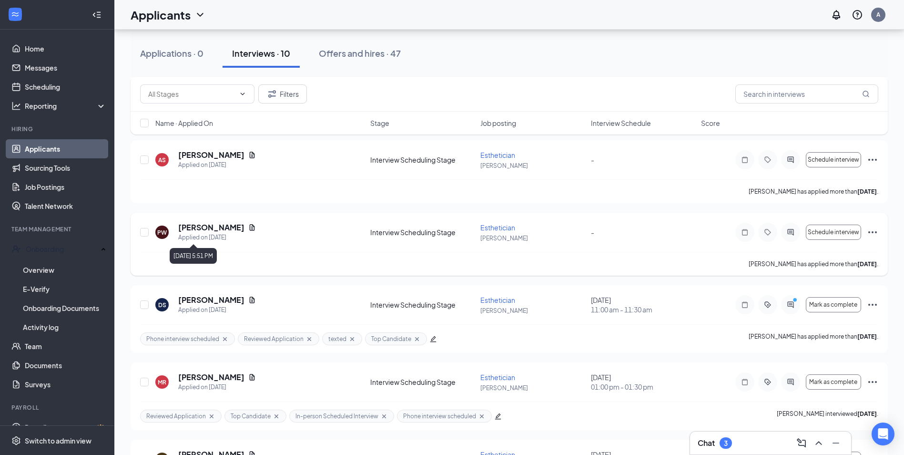
click at [209, 234] on div "Applied on Sep 12" at bounding box center [217, 238] width 78 height 10
click at [209, 229] on h5 "Patricia Woods" at bounding box center [211, 227] width 66 height 10
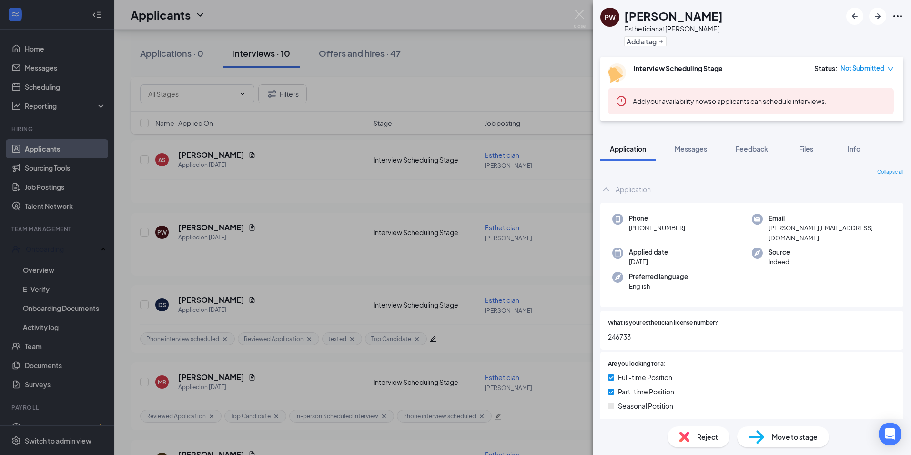
click at [586, 10] on div "PW Patricia Woods Esthetician at Belle Meade Add a tag Interview Scheduling Sta…" at bounding box center [455, 227] width 911 height 455
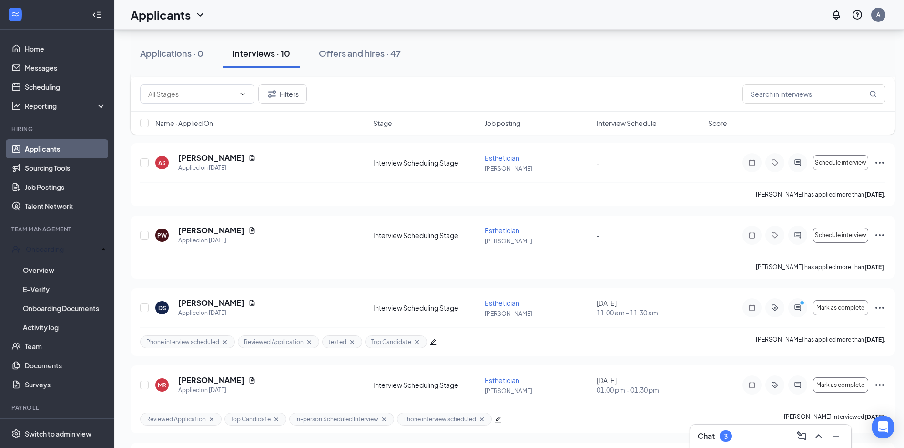
scroll to position [768, 0]
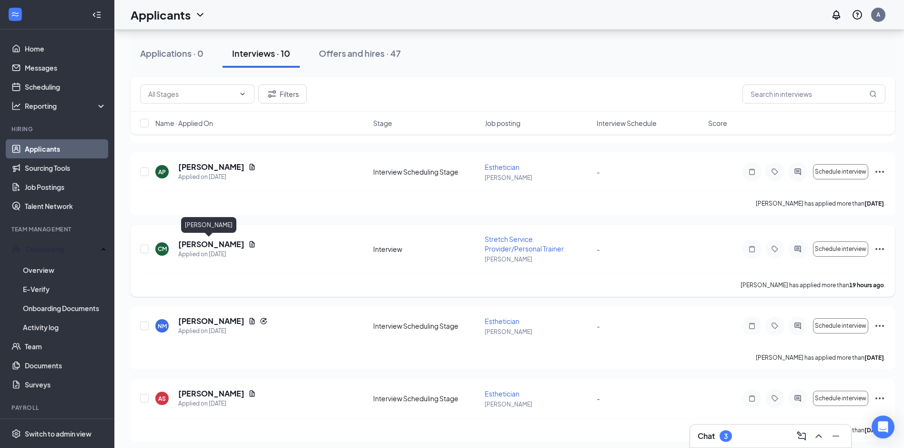
click at [211, 242] on h5 "Caleb McCall" at bounding box center [211, 244] width 66 height 10
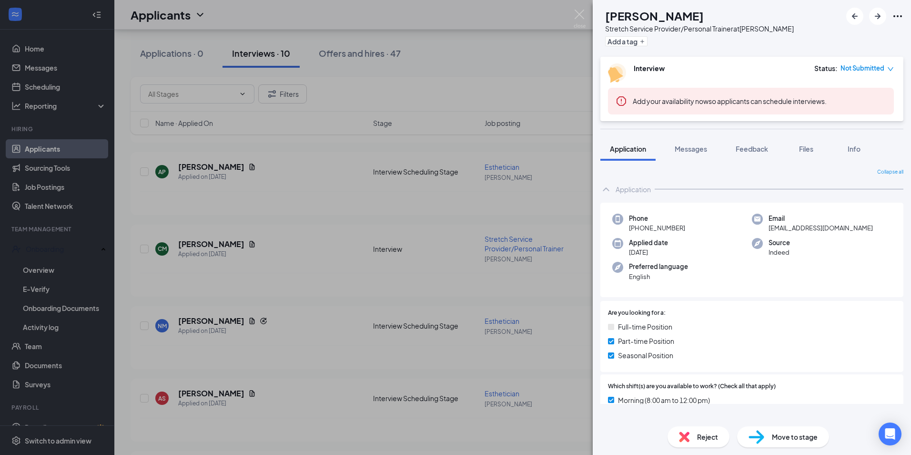
click at [573, 18] on div "CM Caleb McCall Stretch Service Provider/Personal Trainer at Belle Meade Add a …" at bounding box center [455, 227] width 911 height 455
click at [577, 16] on div "Applicants A" at bounding box center [512, 15] width 797 height 30
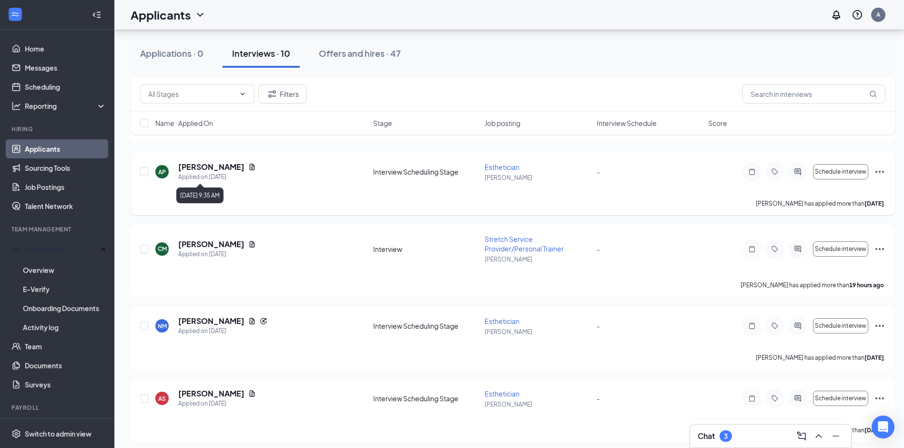
click at [228, 164] on h5 "AUTUMN POWELL" at bounding box center [211, 167] width 66 height 10
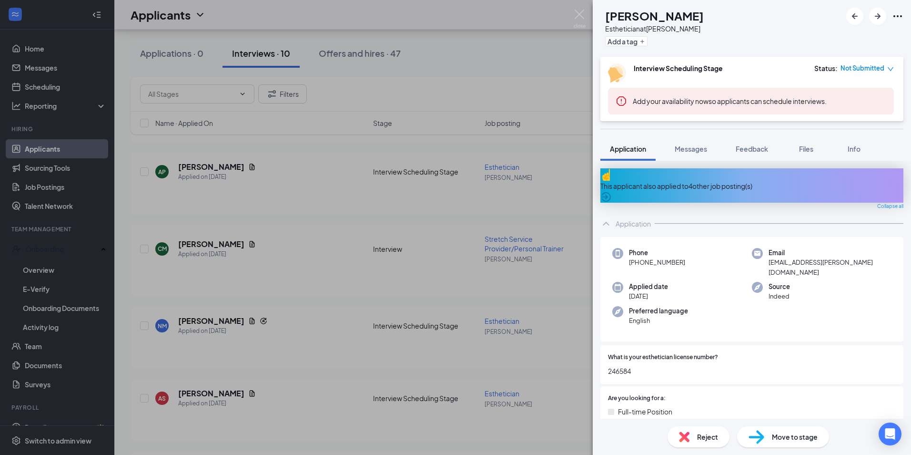
click at [570, 16] on div "AP AUTUMN POWELL Esthetician at Belle Meade Add a tag Interview Scheduling Stag…" at bounding box center [455, 227] width 911 height 455
click at [575, 17] on img at bounding box center [580, 19] width 12 height 19
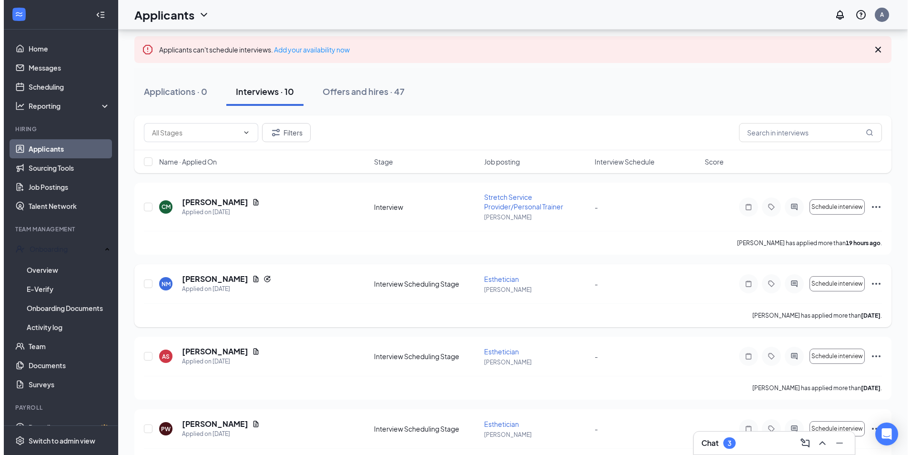
scroll to position [95, 0]
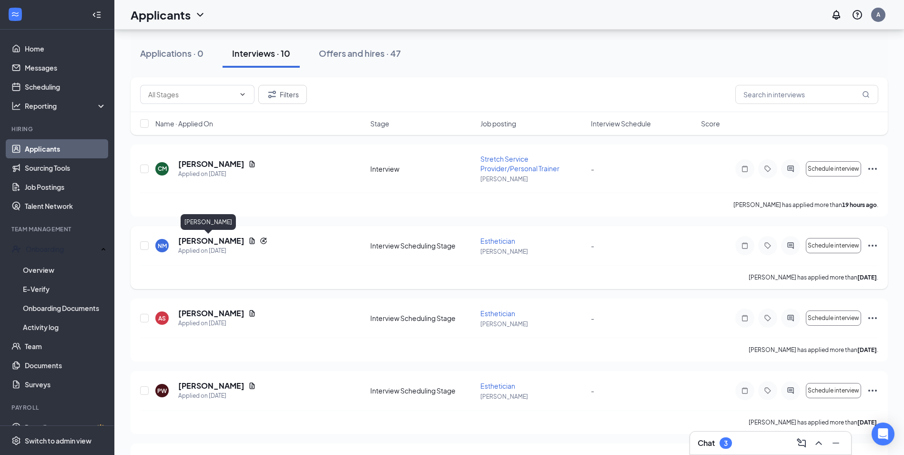
click at [201, 243] on h5 "Natalie Mills" at bounding box center [211, 240] width 66 height 10
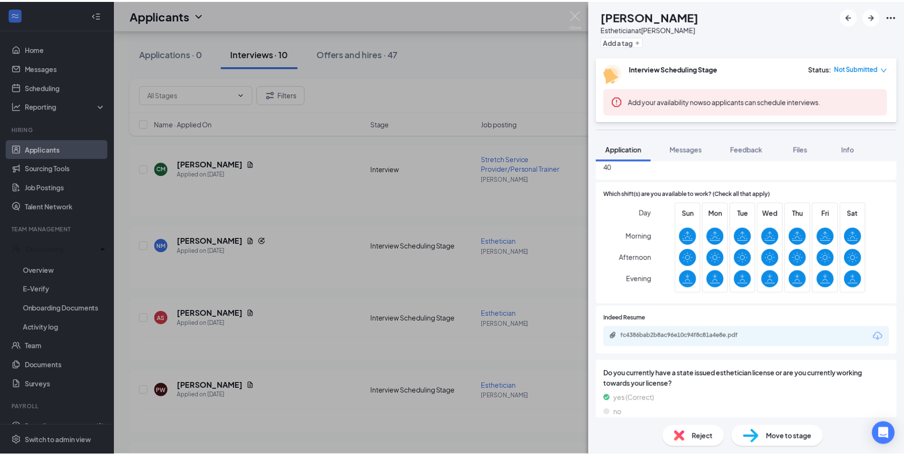
scroll to position [572, 0]
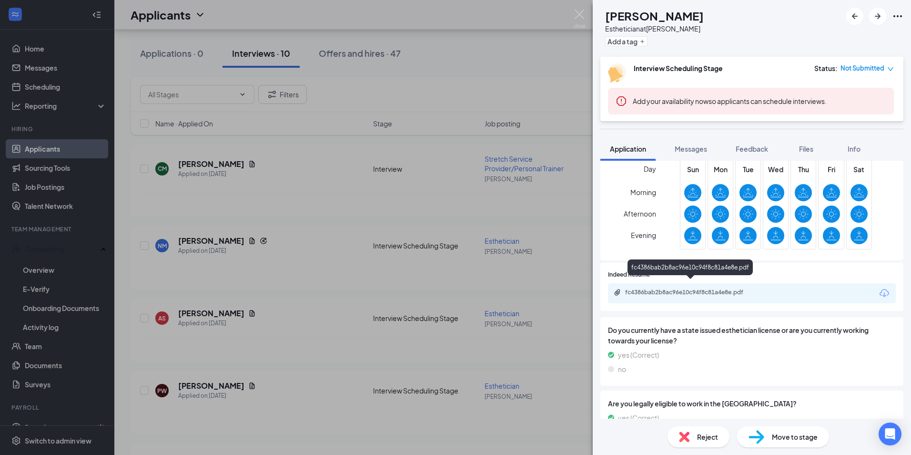
click at [689, 288] on div "fc4386bab2b8ac96e10c94f8c81a4e8e.pdf" at bounding box center [691, 292] width 133 height 8
click at [585, 19] on img at bounding box center [580, 19] width 12 height 19
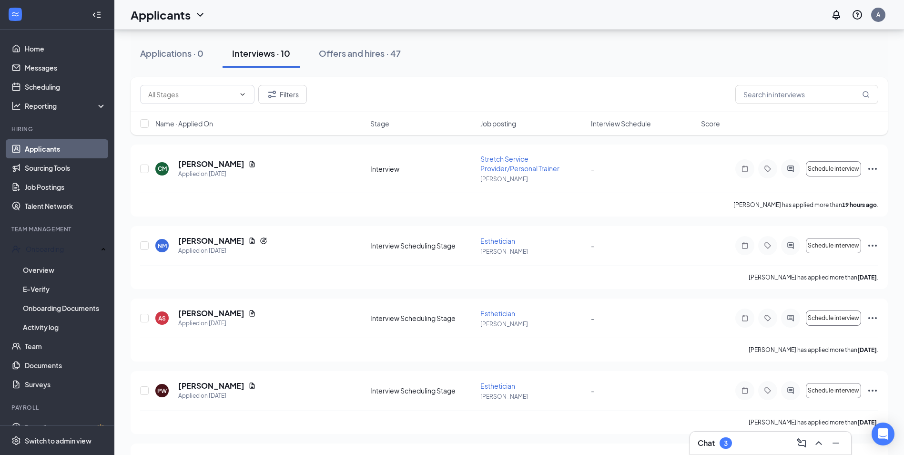
click at [583, 17] on div "Applicants A" at bounding box center [509, 15] width 790 height 30
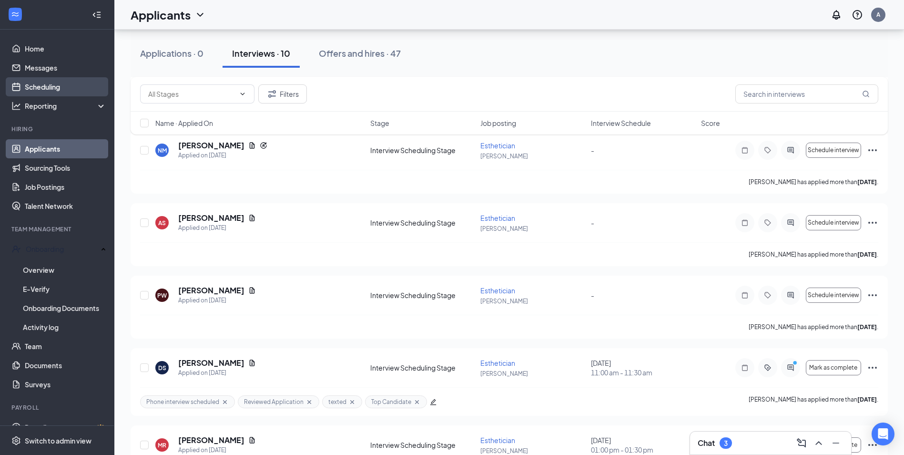
click at [62, 81] on link "Scheduling" at bounding box center [66, 86] width 82 height 19
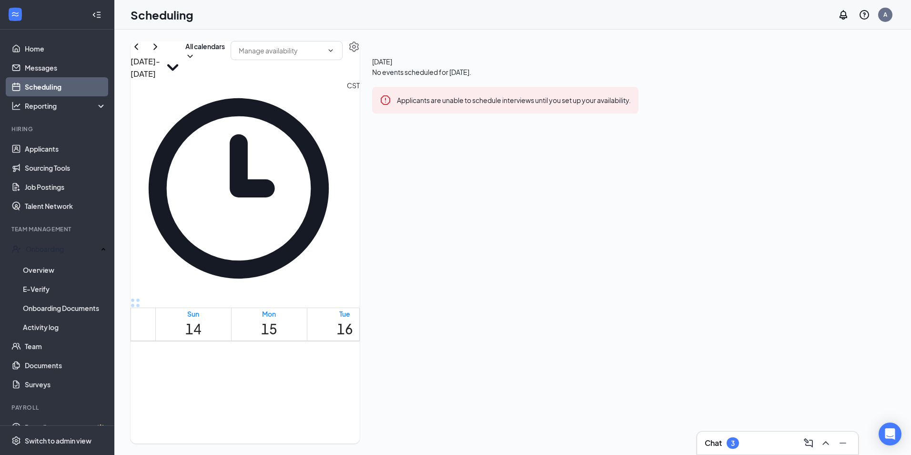
scroll to position [612, 0]
drag, startPoint x: 334, startPoint y: 216, endPoint x: 338, endPoint y: 419, distance: 202.6
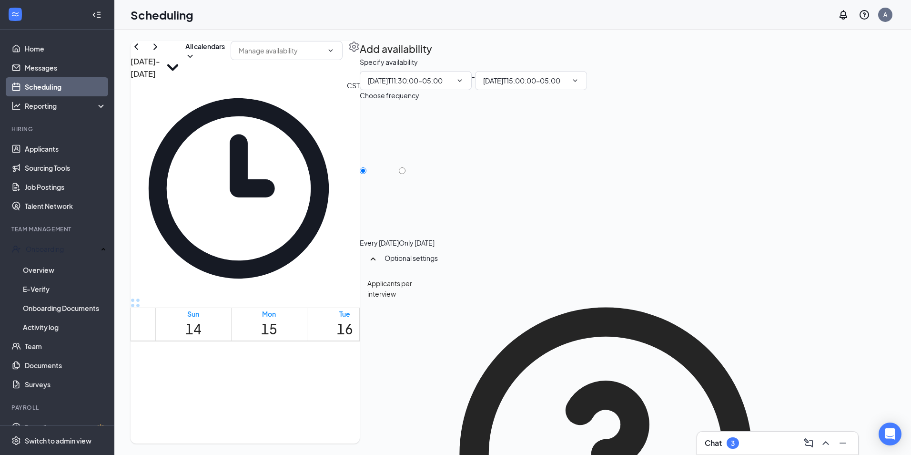
type input "11:30 AM"
type input "03:00 PM"
click at [435, 238] on div "Only Tuesday, Sep 16" at bounding box center [417, 243] width 36 height 10
click at [406, 167] on input "Only Tuesday, Sep 16" at bounding box center [402, 170] width 7 height 7
radio input "true"
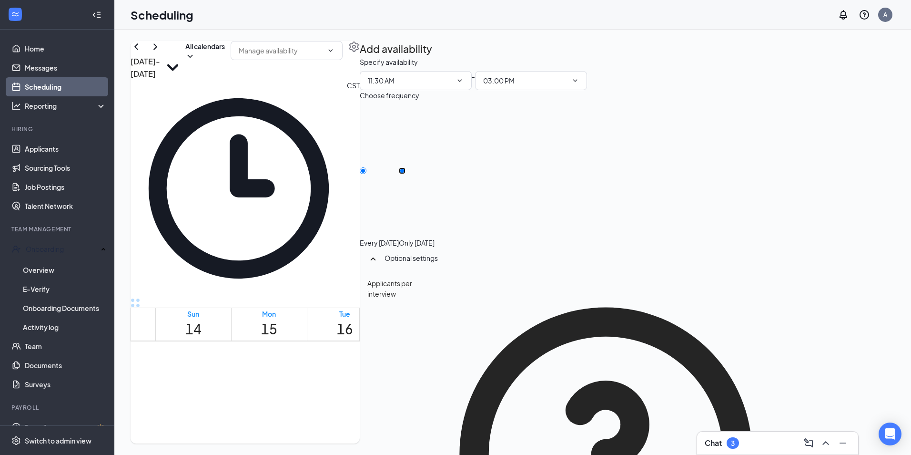
radio input "false"
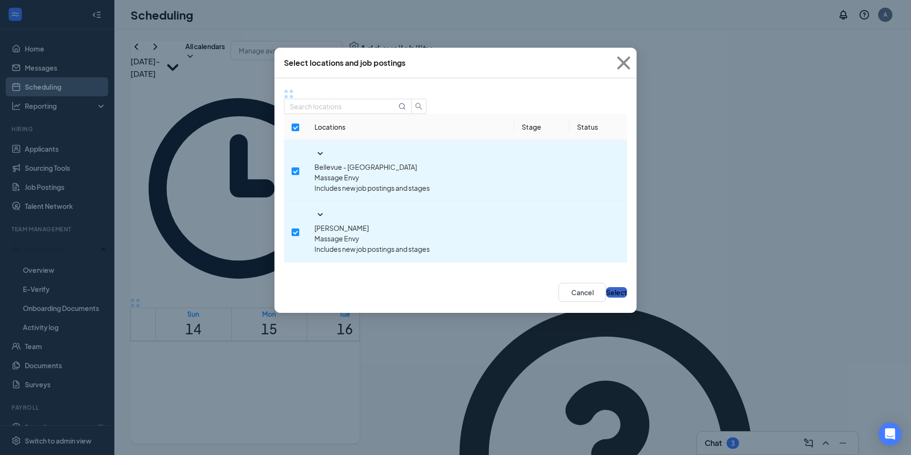
click at [618, 287] on button "Select" at bounding box center [616, 292] width 21 height 10
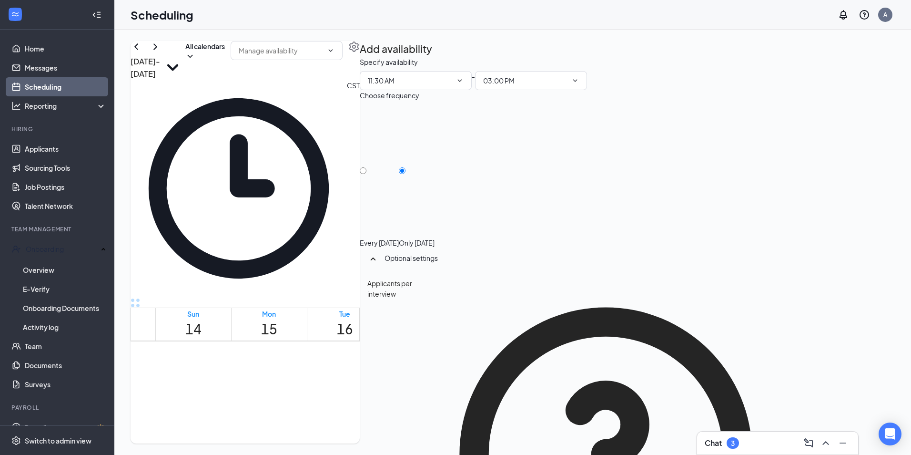
click at [767, 253] on div "Optional settings" at bounding box center [583, 258] width 397 height 10
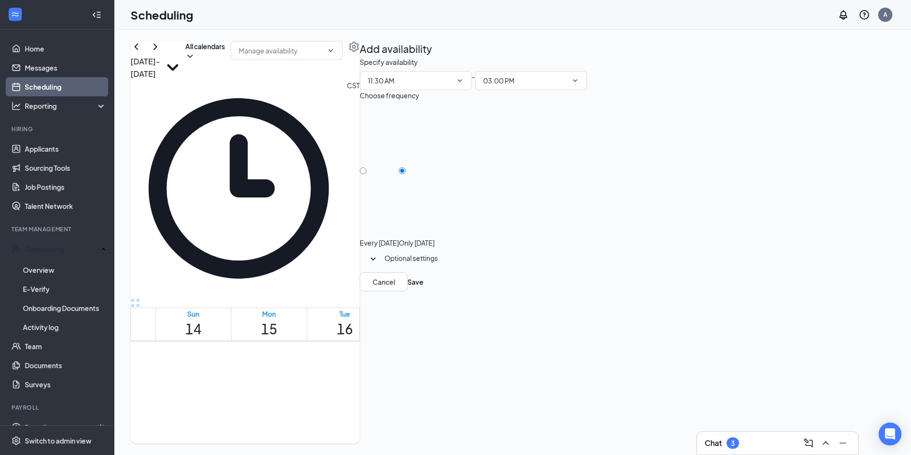
click at [580, 253] on div "Optional settings" at bounding box center [482, 258] width 195 height 10
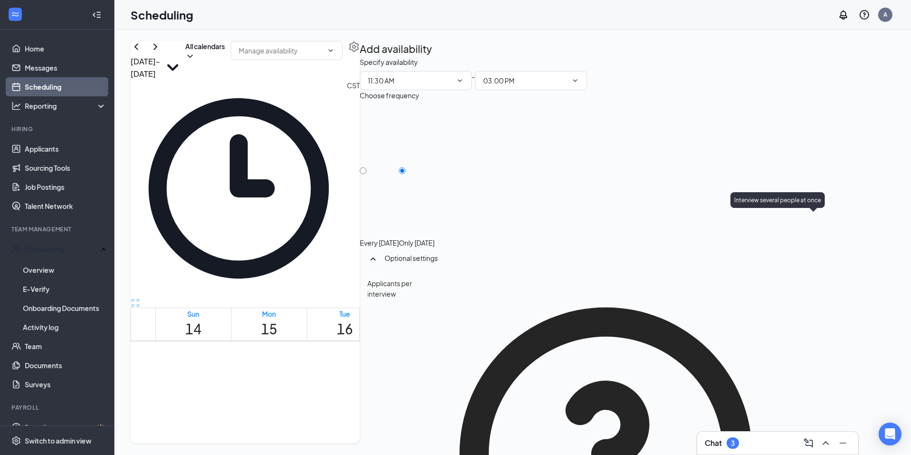
click at [782, 278] on icon "QuestionInfo" at bounding box center [605, 453] width 351 height 351
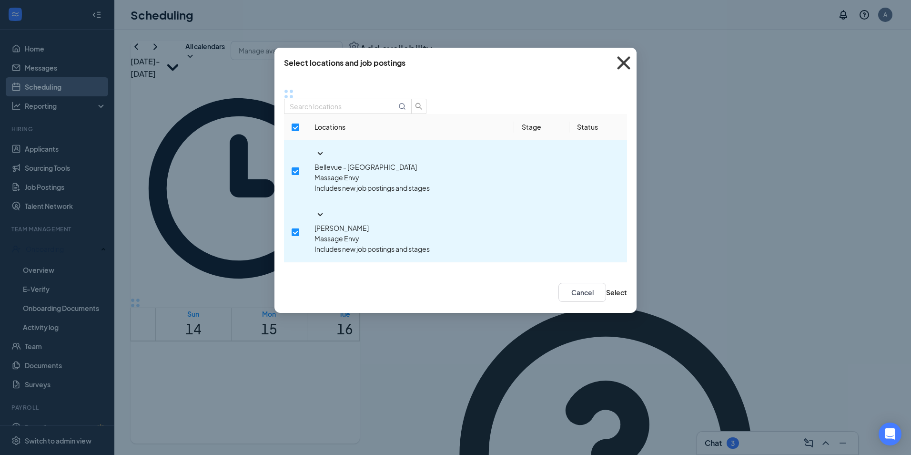
click at [630, 65] on span "Close" at bounding box center [624, 63] width 26 height 26
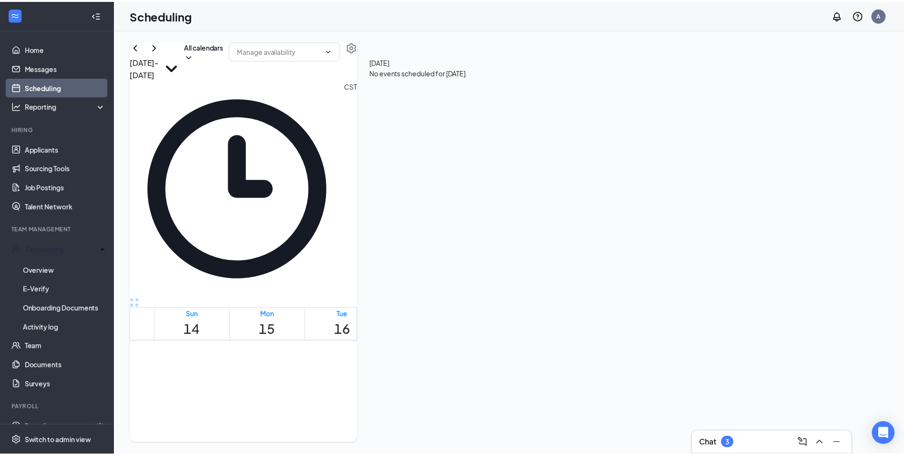
scroll to position [564, 0]
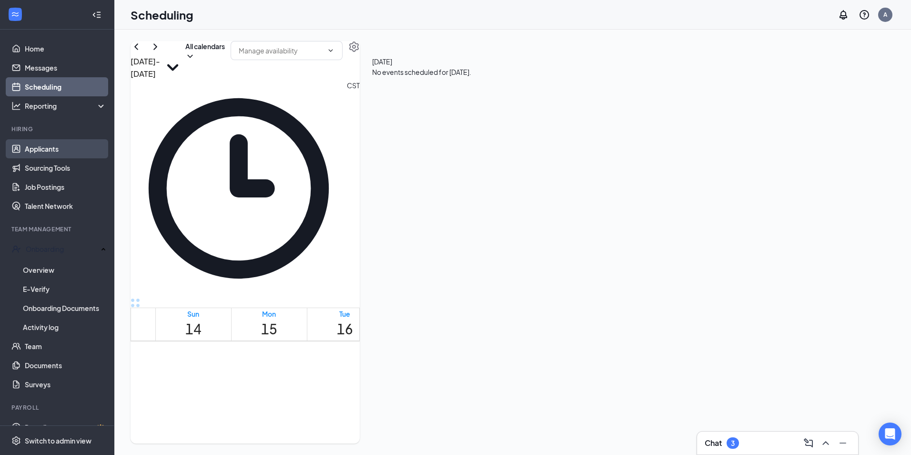
click at [78, 154] on link "Applicants" at bounding box center [66, 148] width 82 height 19
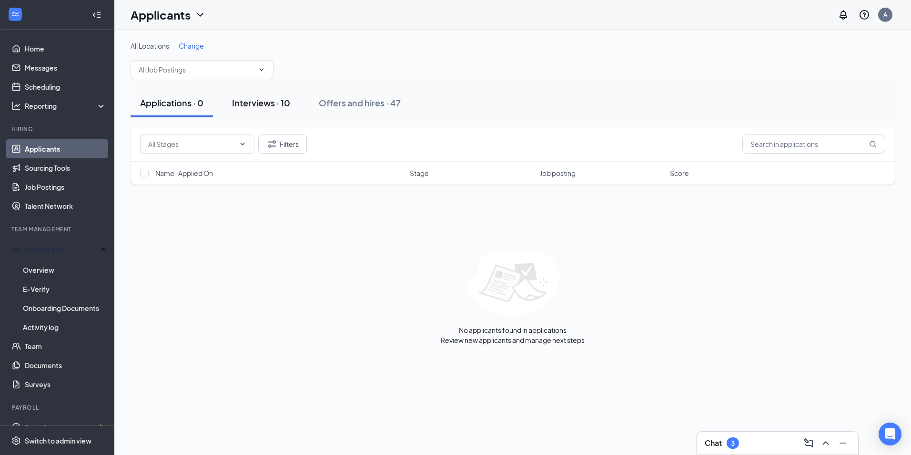
click at [272, 105] on div "Interviews · 10" at bounding box center [261, 103] width 58 height 12
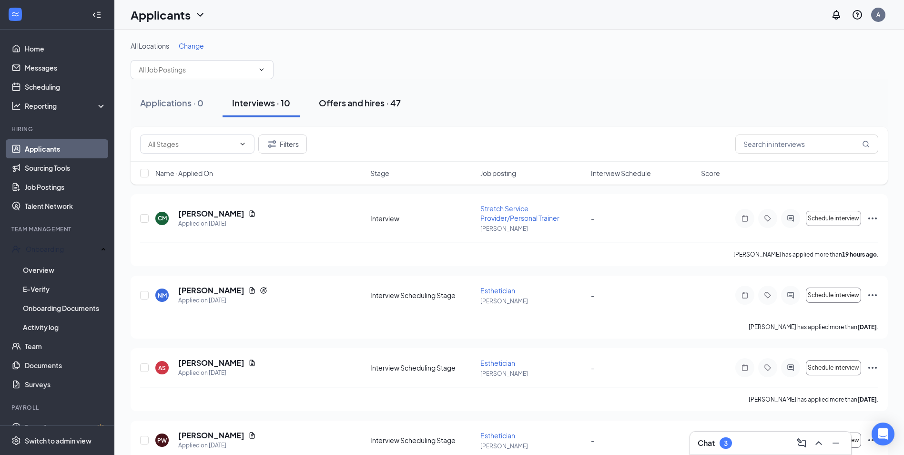
click at [376, 106] on div "Offers and hires · 47" at bounding box center [360, 103] width 82 height 12
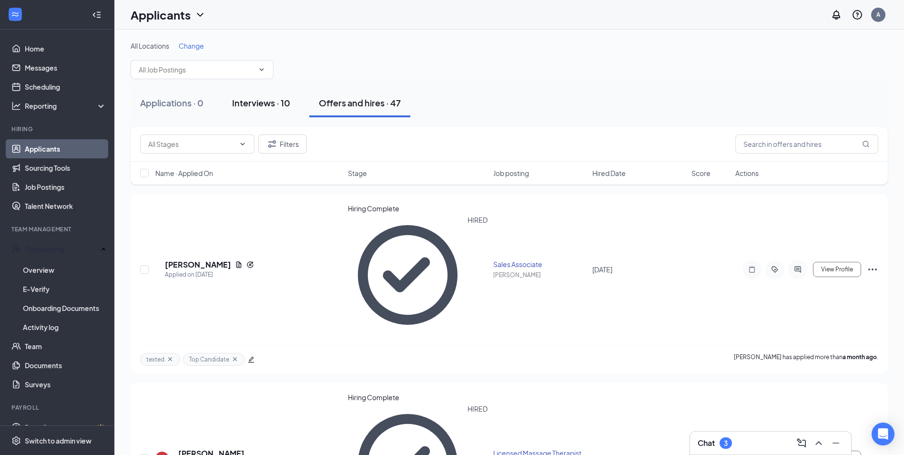
click at [249, 102] on div "Interviews · 10" at bounding box center [261, 103] width 58 height 12
